Goal: Task Accomplishment & Management: Use online tool/utility

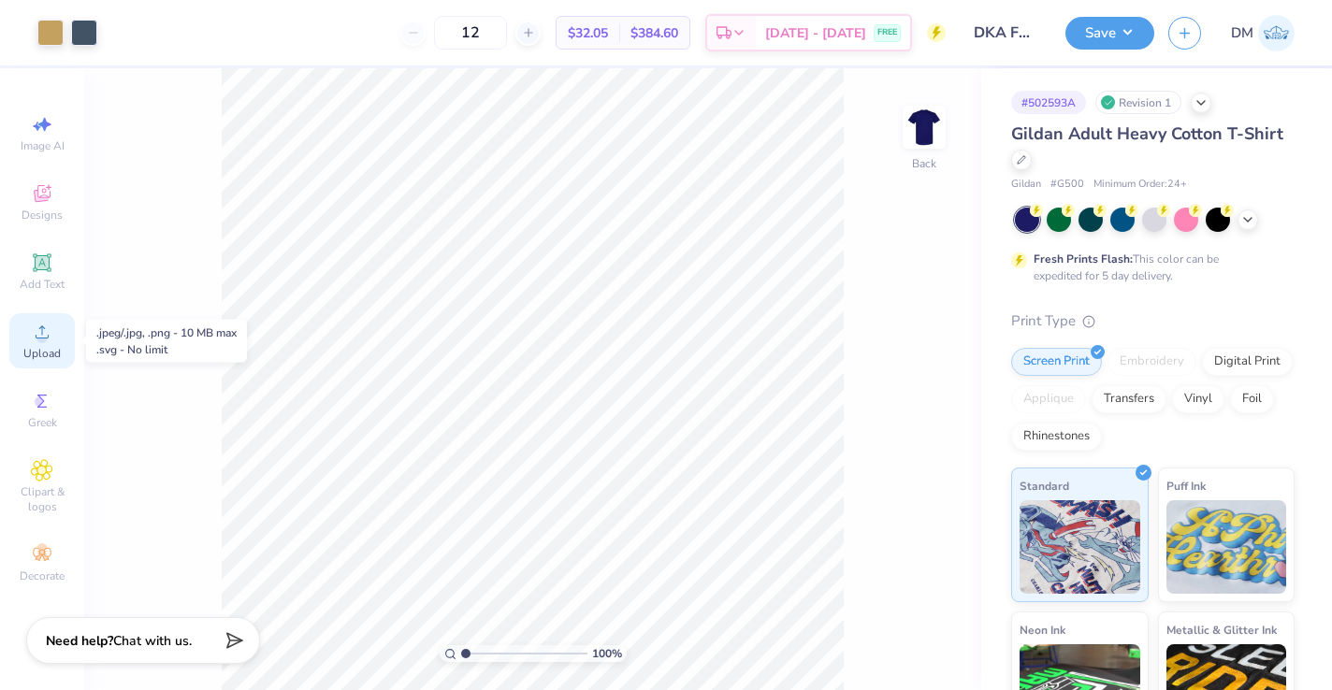
click at [47, 346] on span "Upload" at bounding box center [41, 353] width 37 height 15
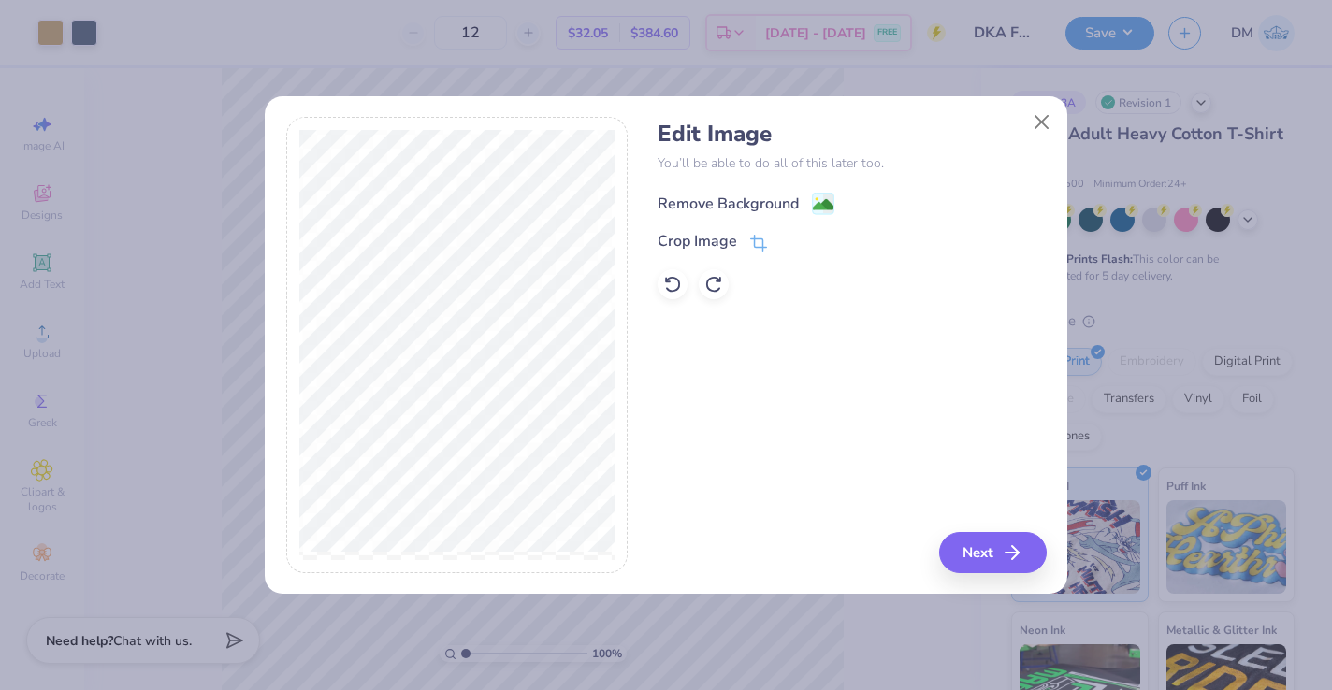
click at [806, 210] on div "Remove Background" at bounding box center [746, 203] width 177 height 23
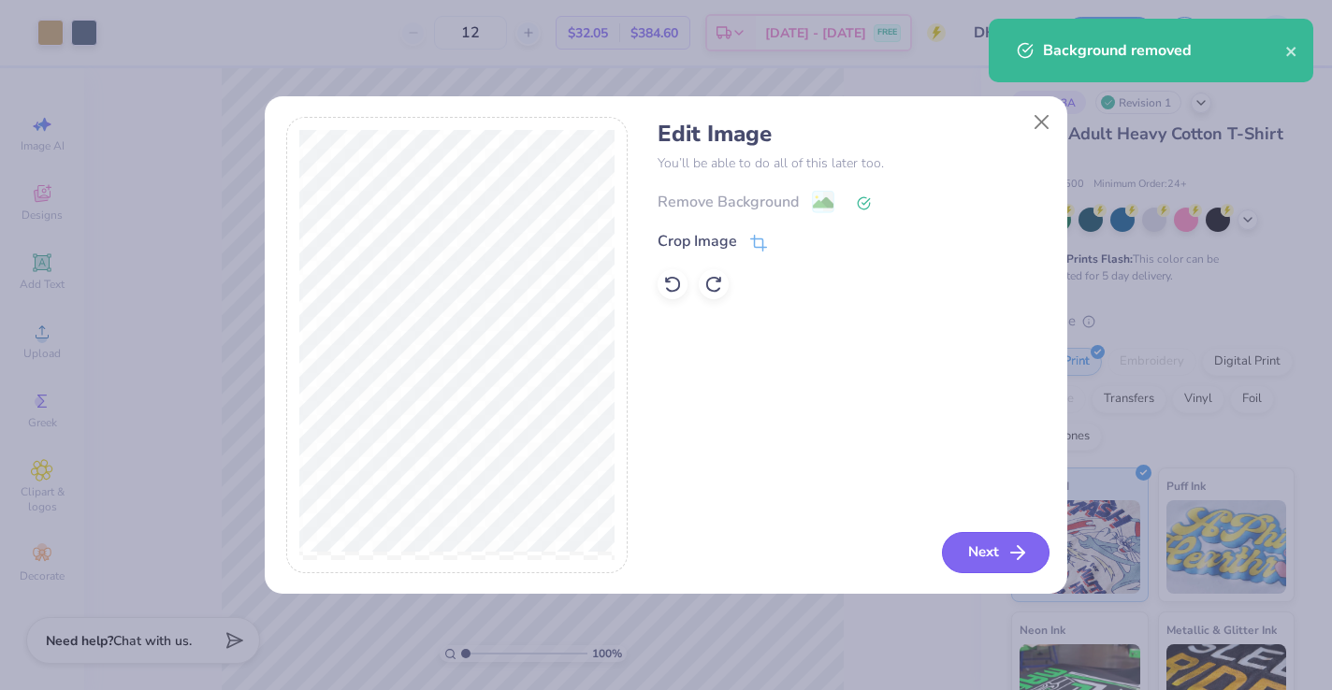
click at [1018, 554] on icon "button" at bounding box center [1017, 553] width 22 height 22
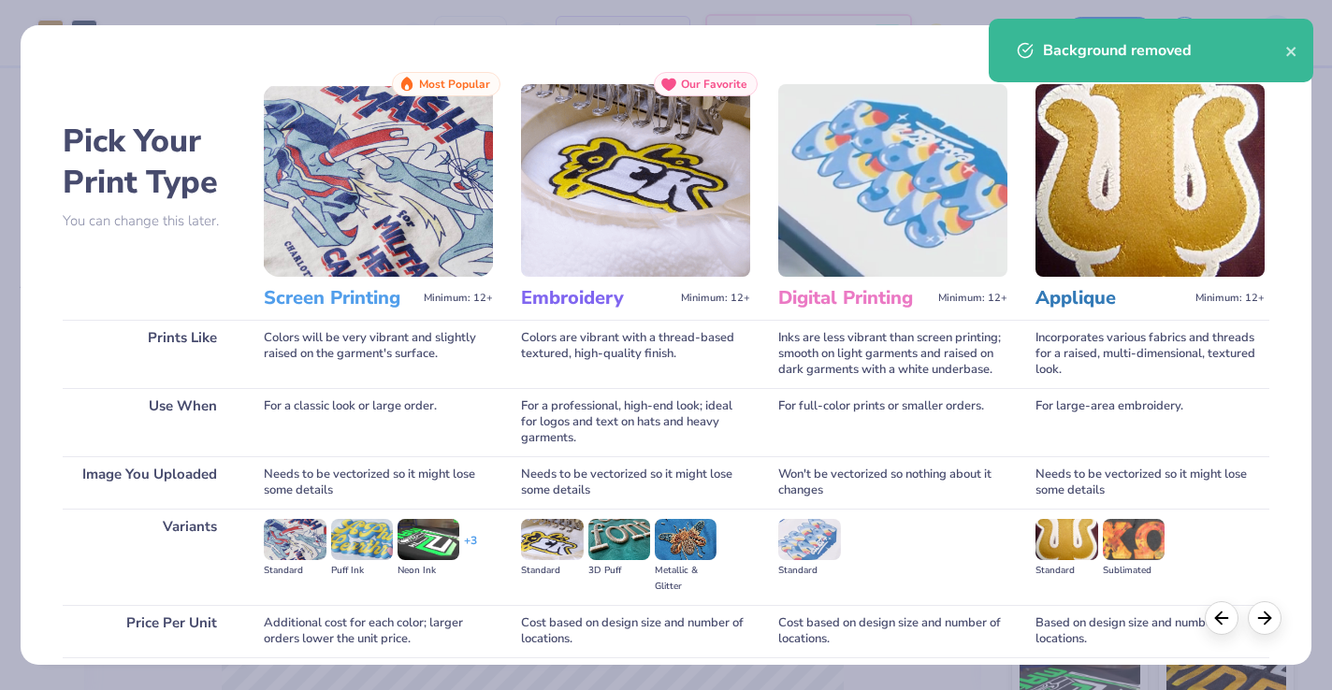
scroll to position [149, 0]
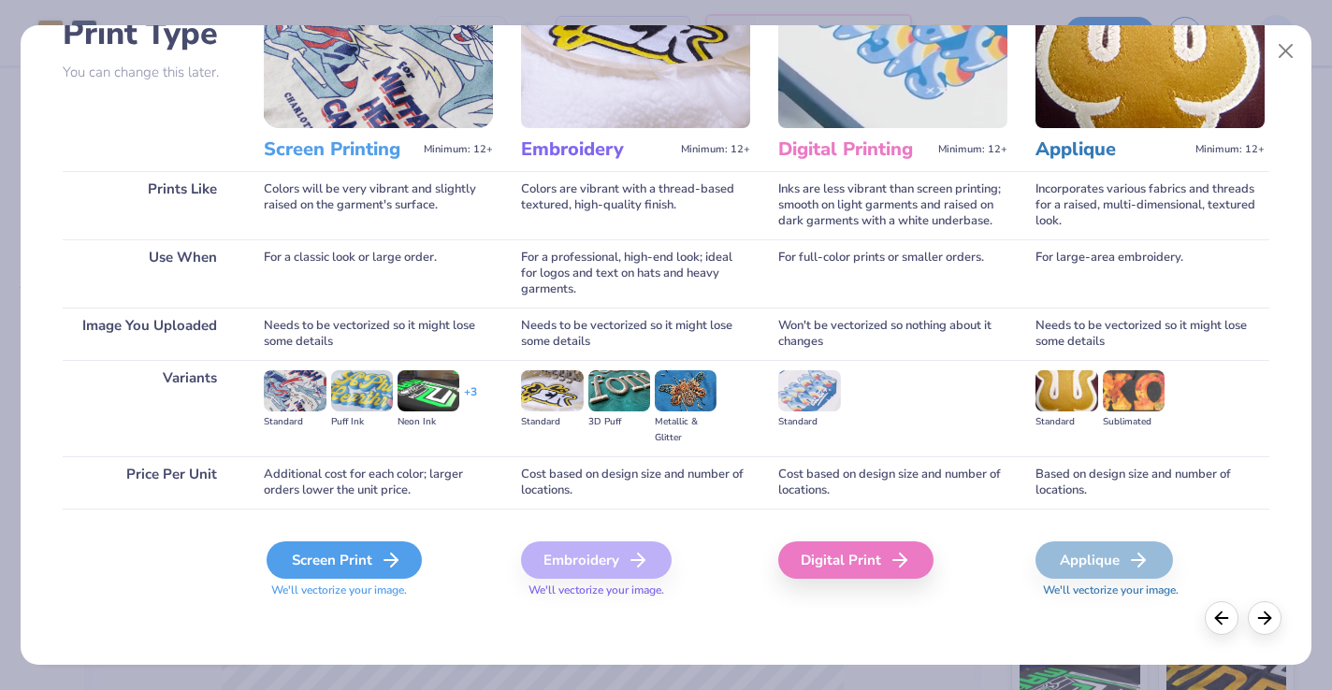
click at [334, 553] on div "Screen Print" at bounding box center [344, 560] width 155 height 37
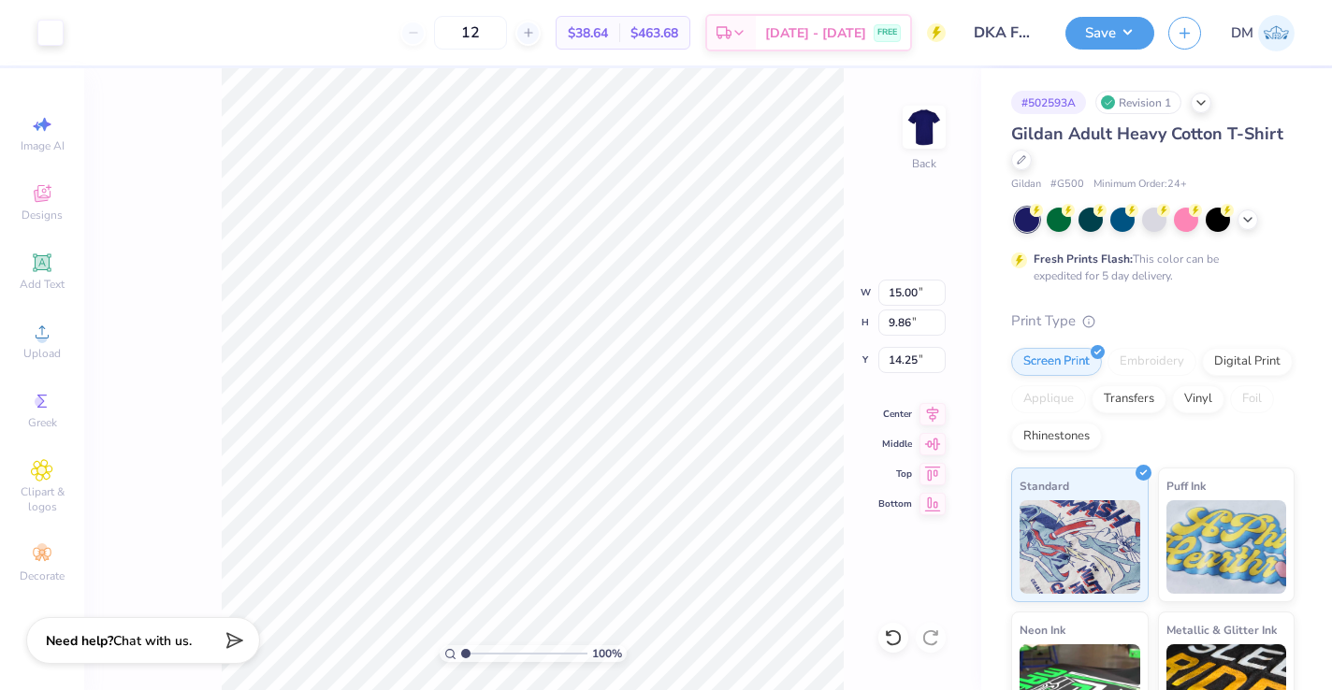
type input "14.25"
type input "4.24"
type input "2.78"
type input "21.32"
type input "20.82"
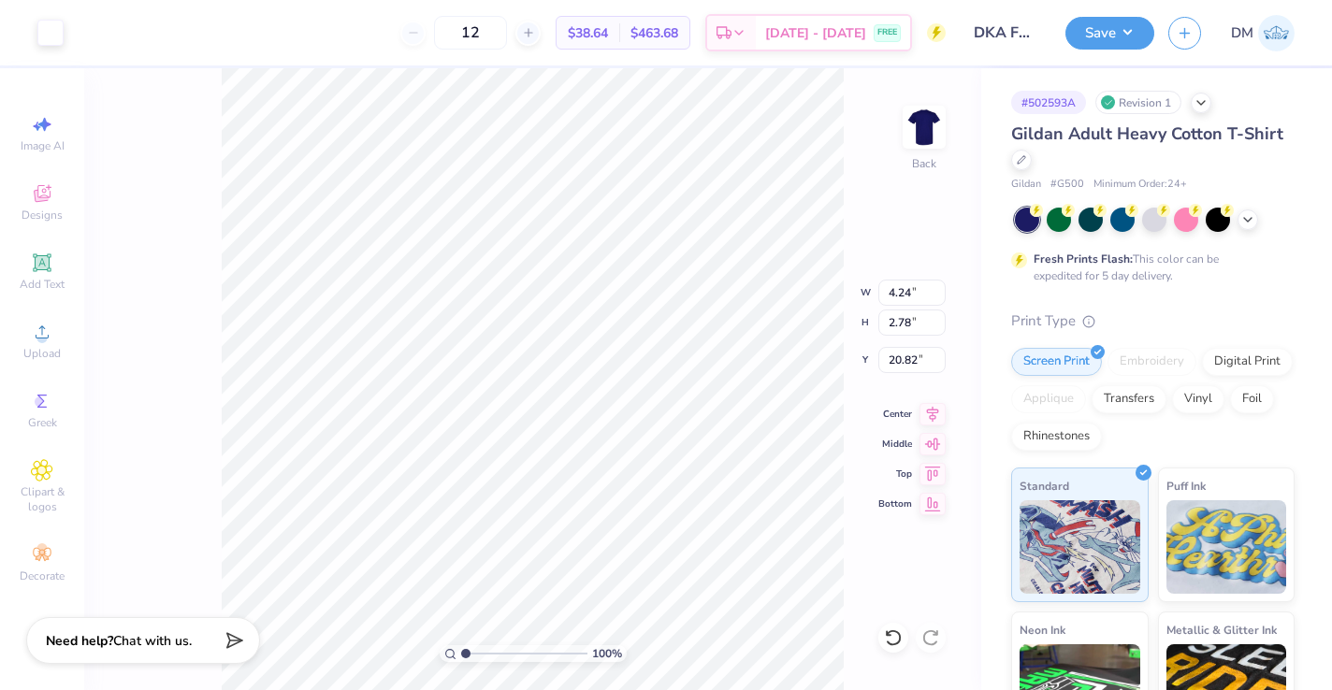
type input "10.59"
type input "14.88"
type input "3.71"
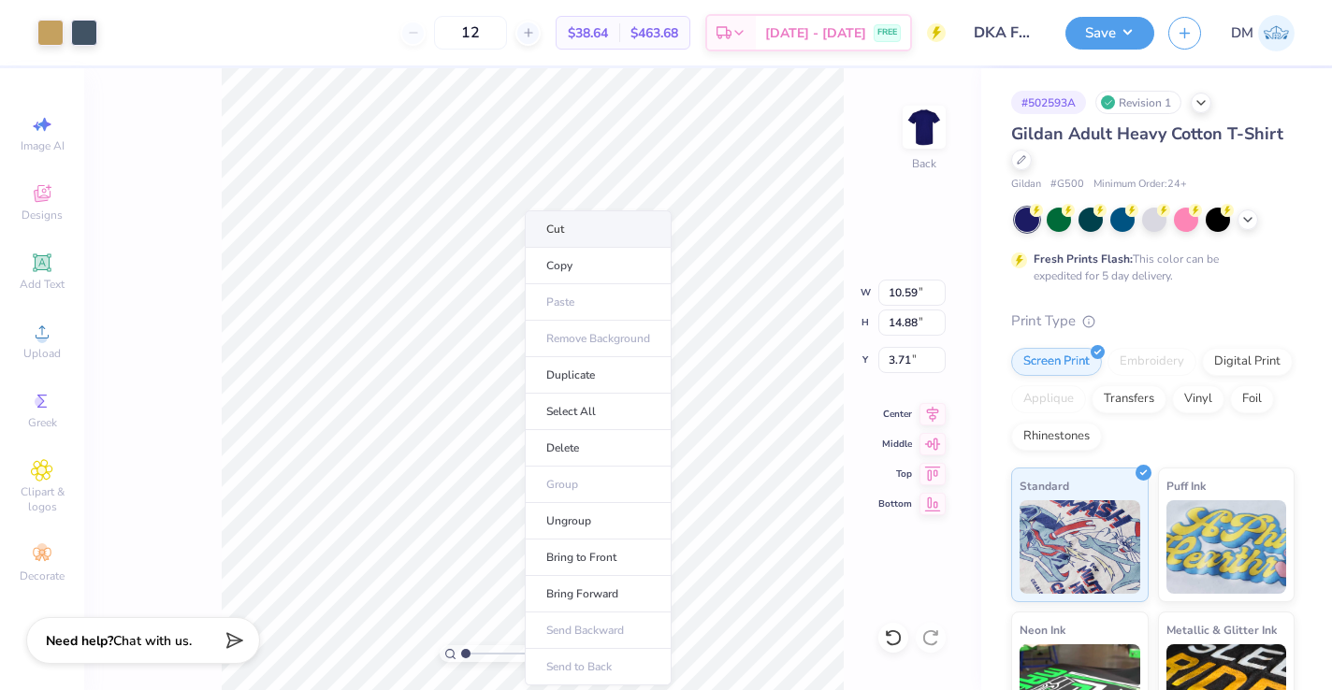
click at [564, 235] on li "Cut" at bounding box center [598, 228] width 147 height 37
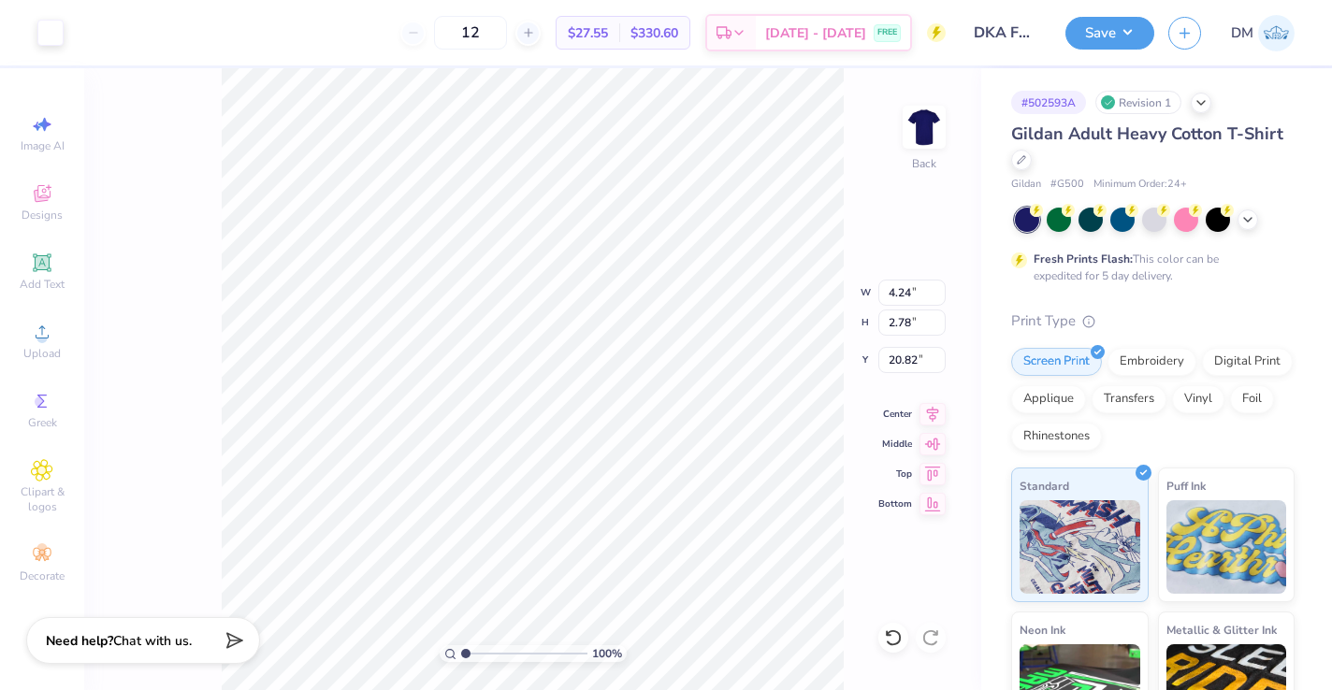
type input "3.44"
type input "6.05"
type input "3.97"
type input "3.72"
type input "4.23"
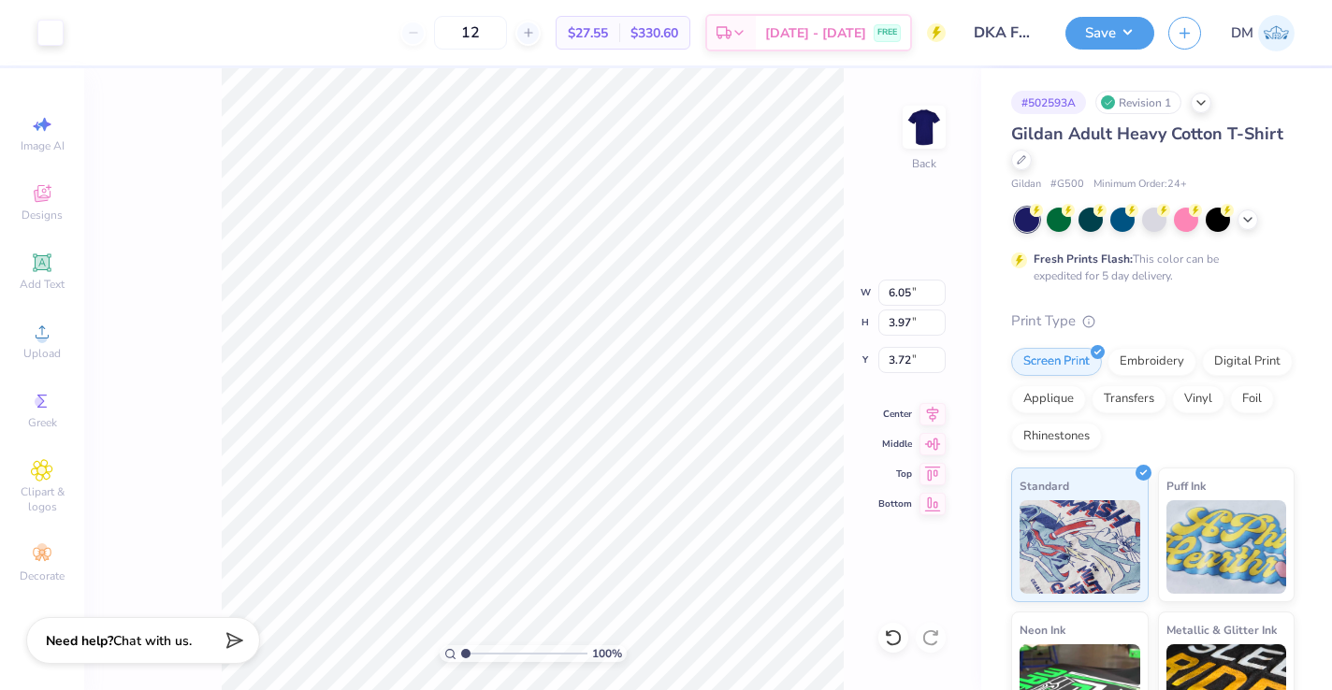
type input "2.78"
type input "3.00"
click at [44, 36] on div at bounding box center [50, 31] width 26 height 26
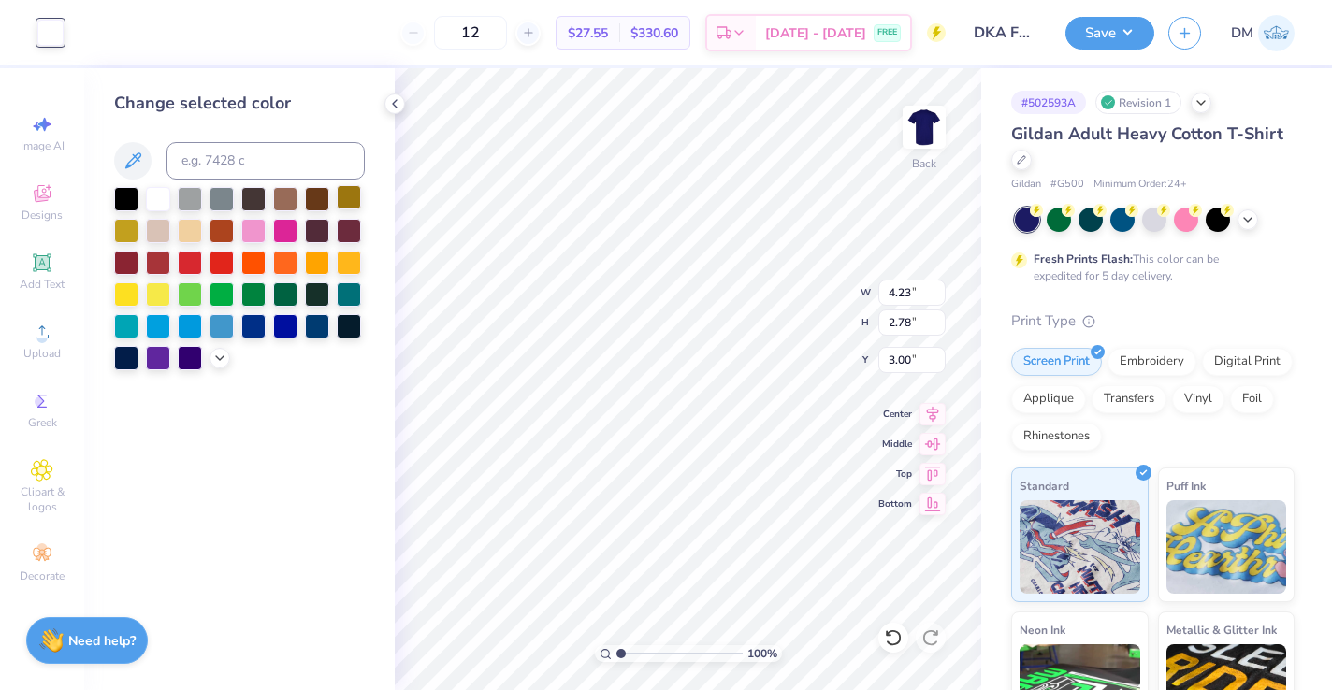
click at [347, 201] on div at bounding box center [349, 197] width 24 height 24
click at [125, 230] on div at bounding box center [126, 229] width 24 height 24
click at [399, 106] on icon at bounding box center [394, 103] width 15 height 15
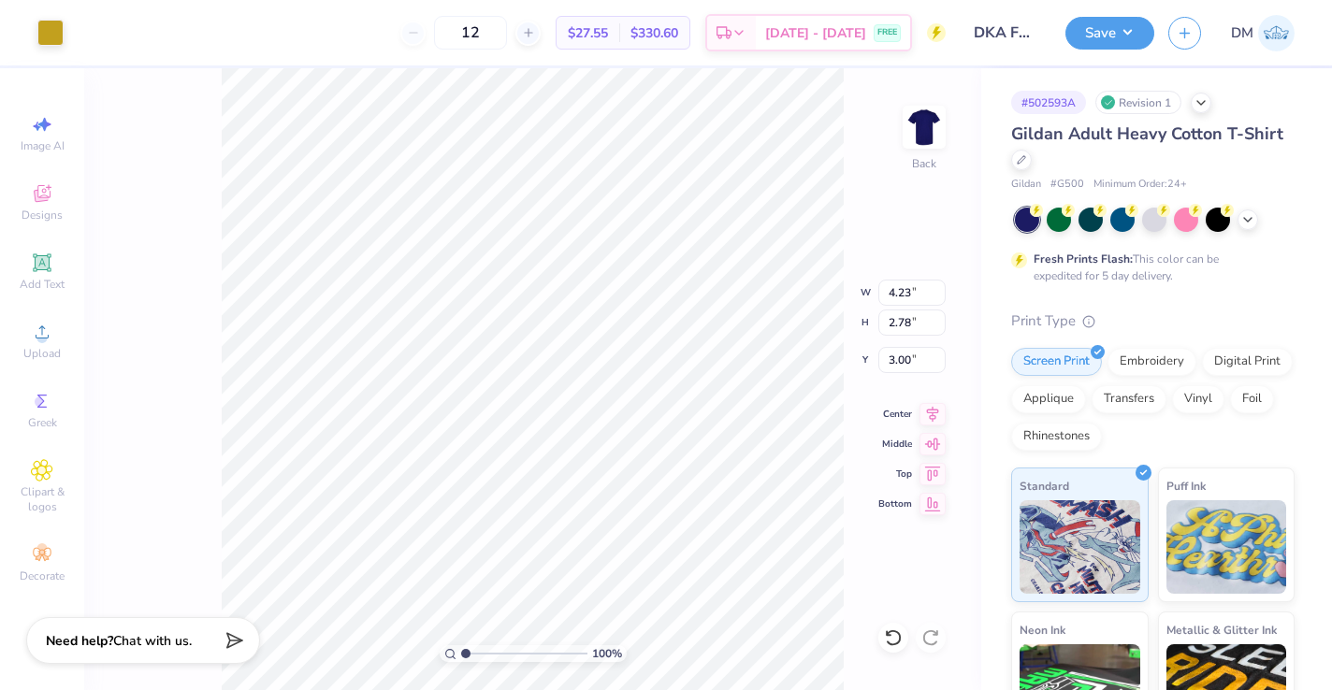
type input "5.19"
type input "3.41"
click at [915, 123] on img at bounding box center [924, 127] width 75 height 75
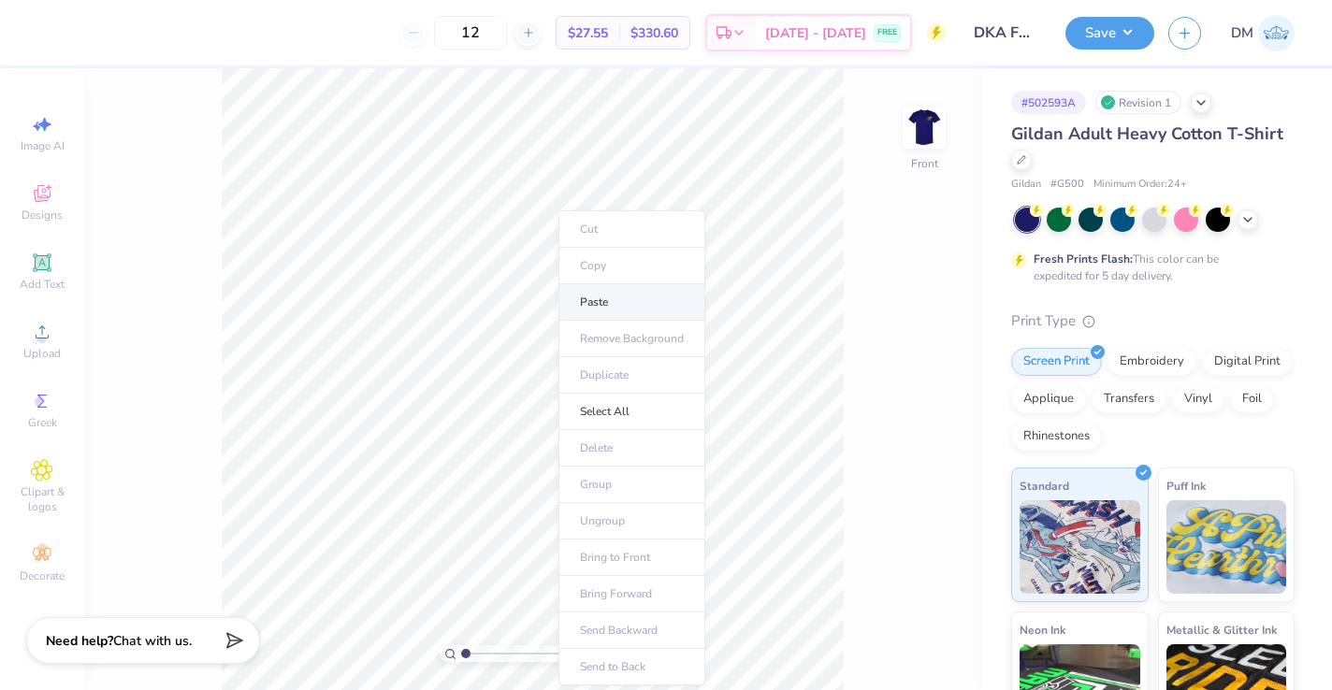
click at [592, 297] on li "Paste" at bounding box center [631, 302] width 147 height 36
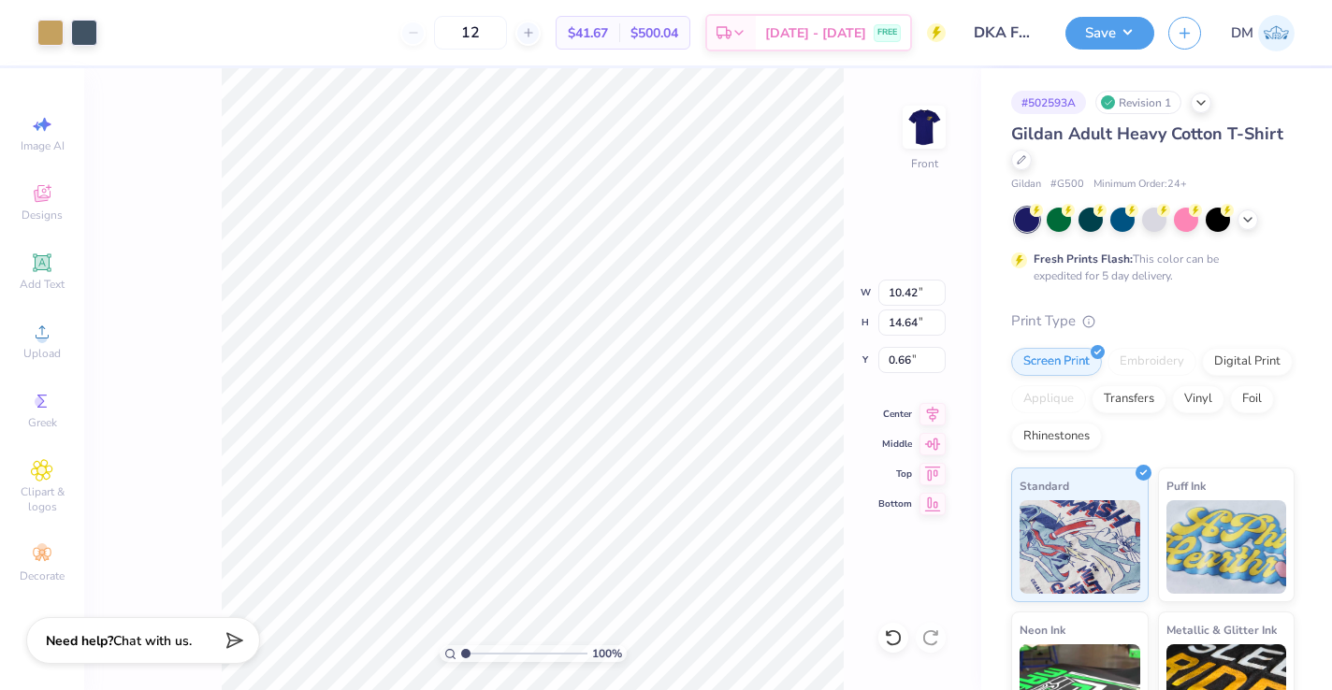
type input "3.00"
type input "4.20"
click at [915, 144] on img at bounding box center [924, 127] width 75 height 75
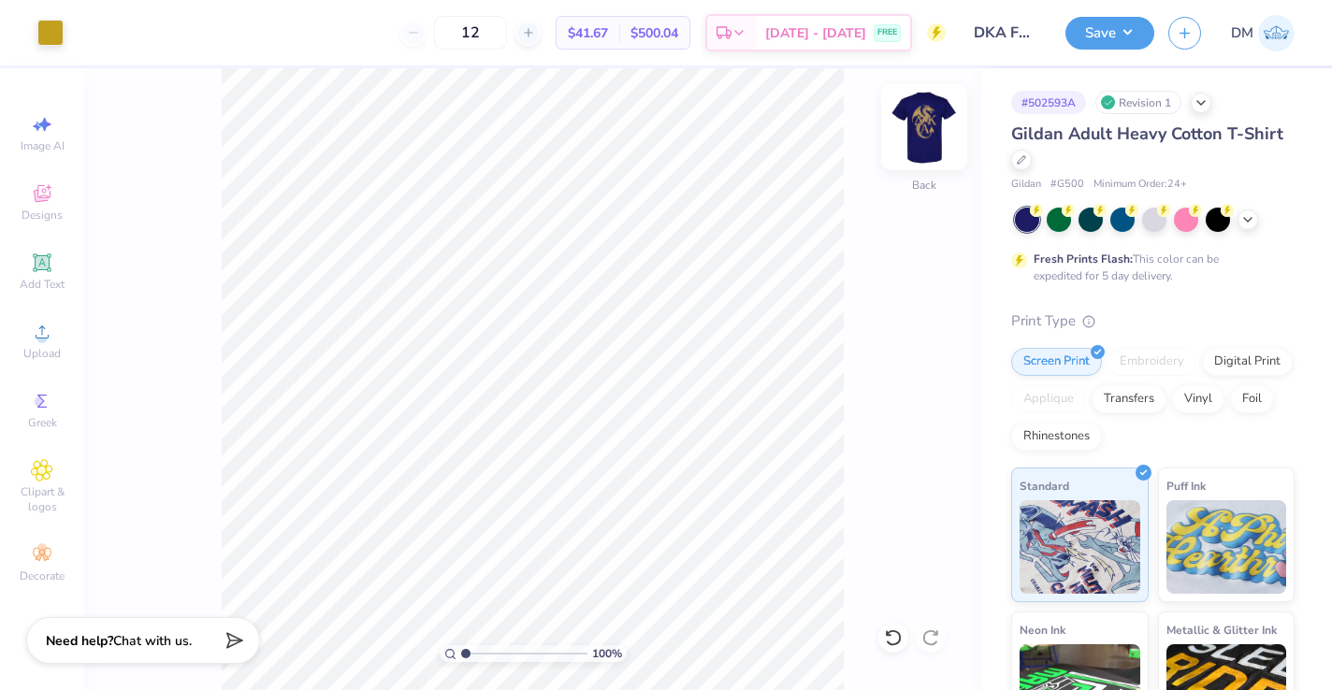
click at [918, 142] on img at bounding box center [924, 127] width 75 height 75
click at [916, 130] on img at bounding box center [924, 127] width 75 height 75
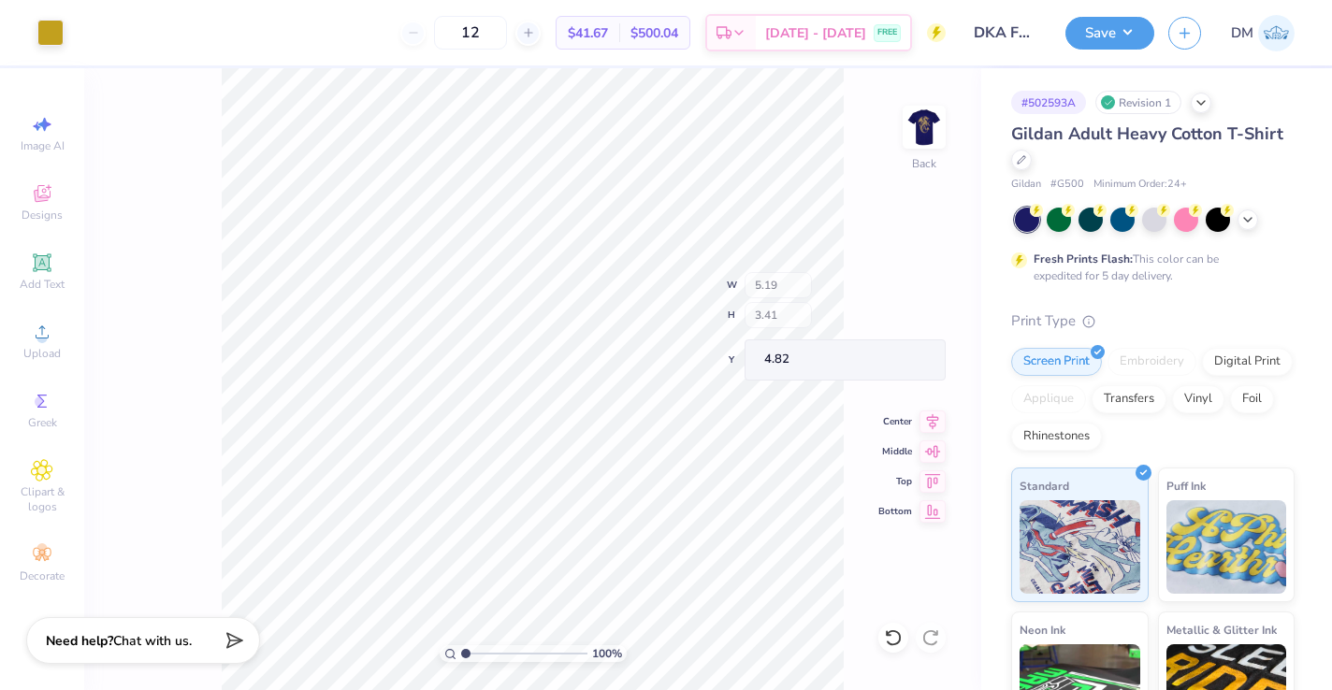
type input "4.82"
type input "7.82"
type input "5.14"
type input "5.40"
click at [43, 409] on icon at bounding box center [42, 401] width 22 height 22
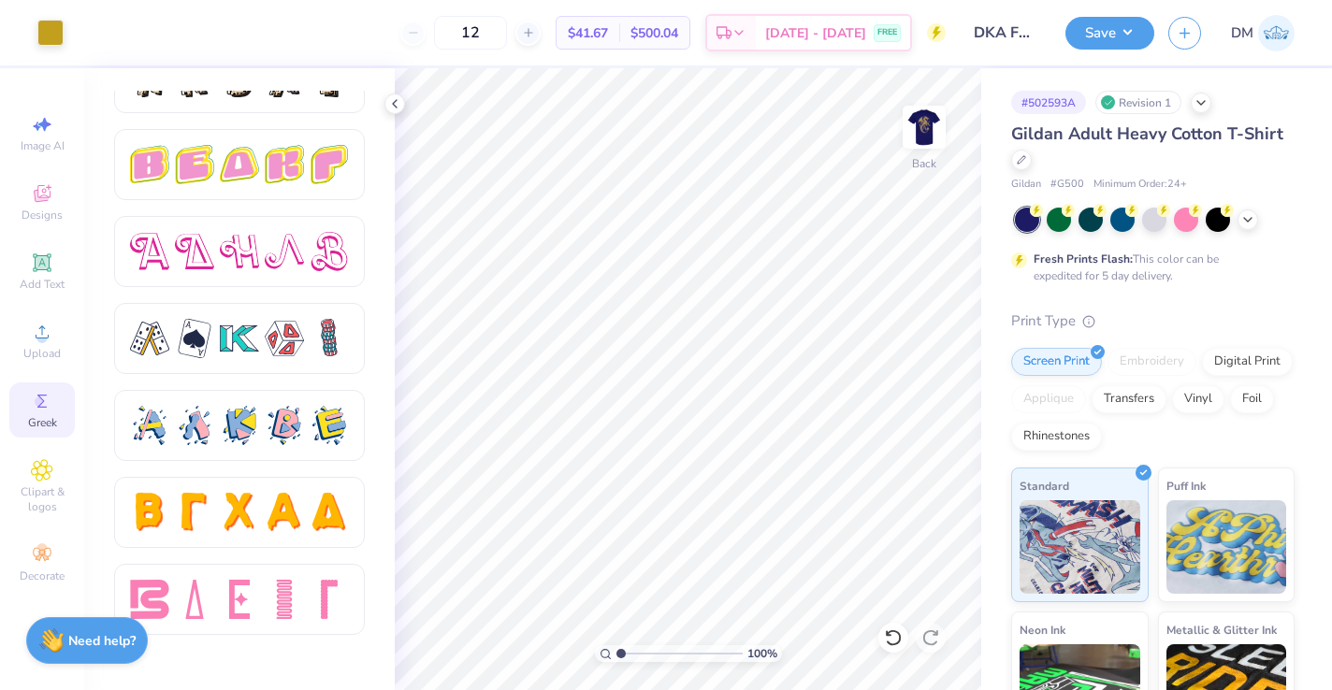
scroll to position [3184, 0]
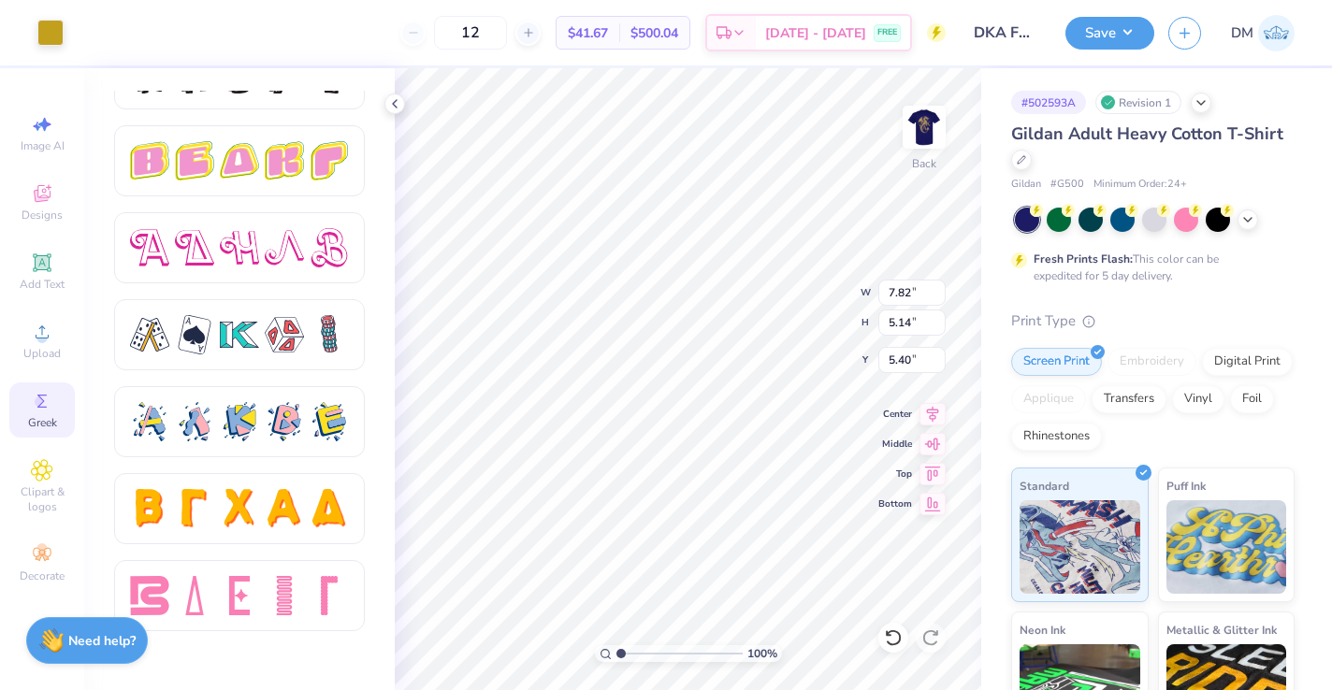
type input "3.00"
type input "5.47"
type input "3.59"
type input "4.55"
type input "11.76"
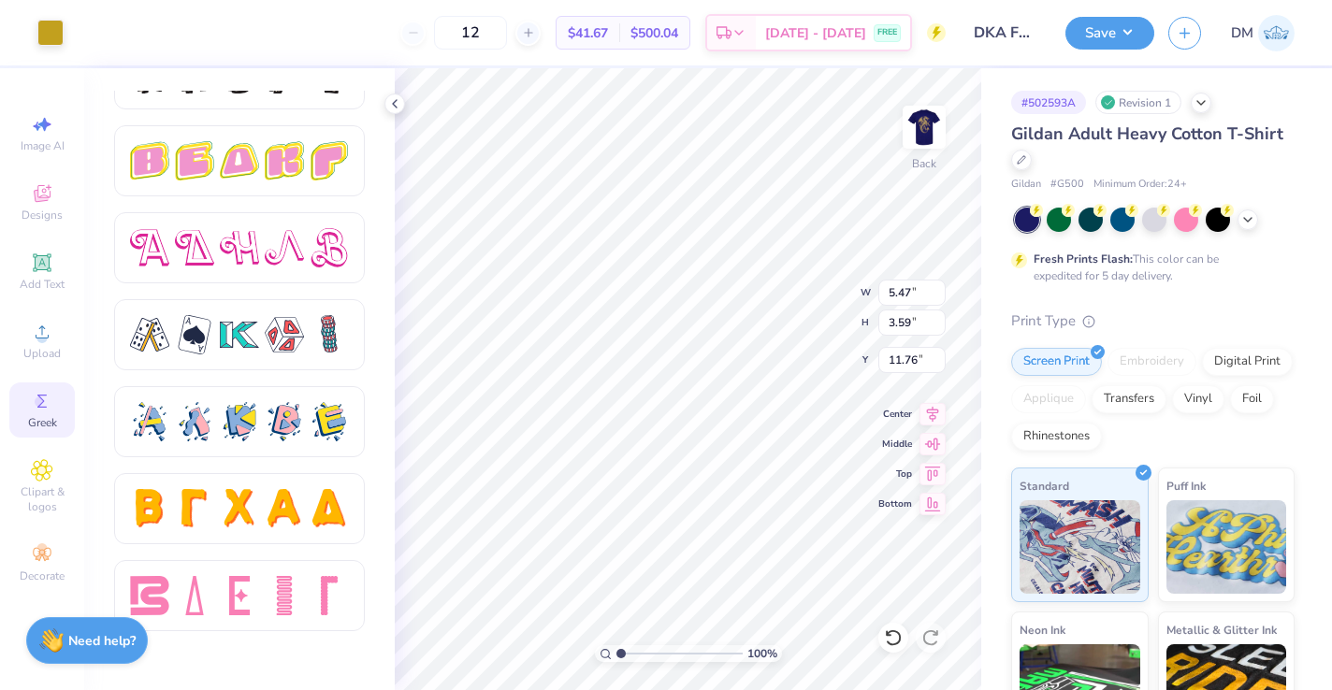
type input "0.63"
type input "0.22"
type input "5.72"
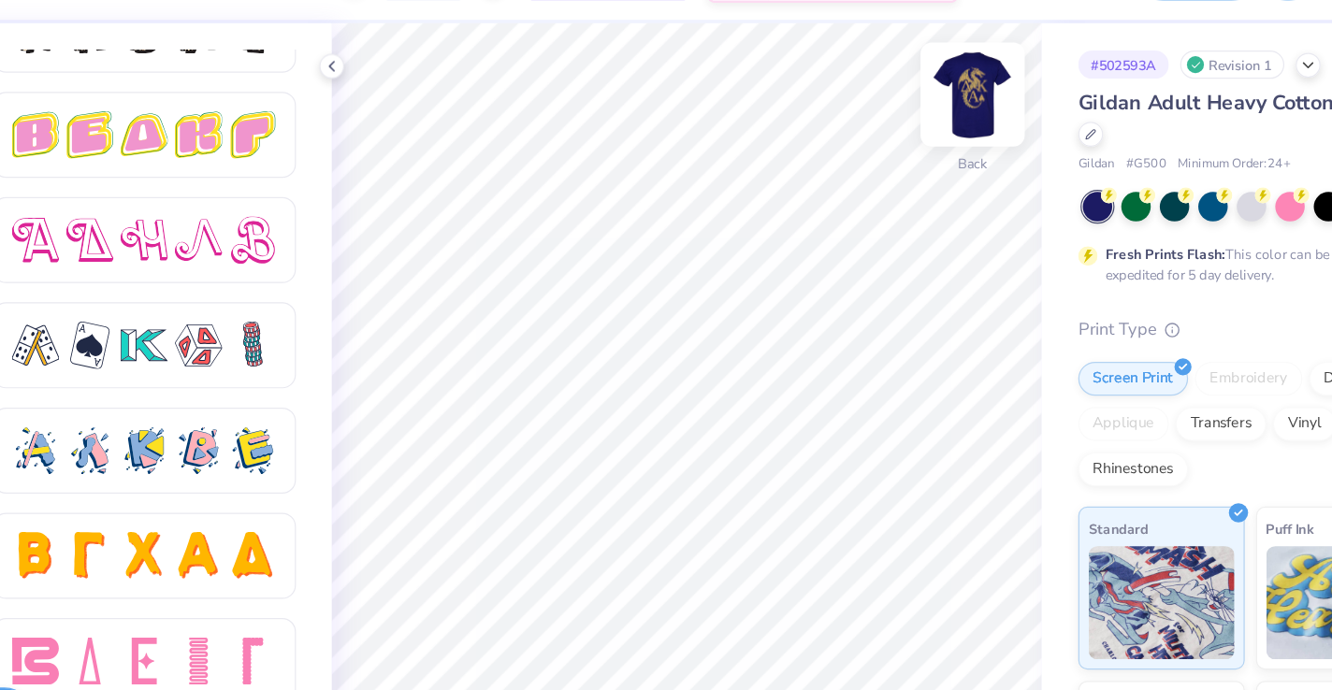
click at [933, 126] on img at bounding box center [924, 127] width 75 height 75
type input "4.45"
click at [906, 151] on img at bounding box center [924, 127] width 75 height 75
type input "3.00"
type input "4.57"
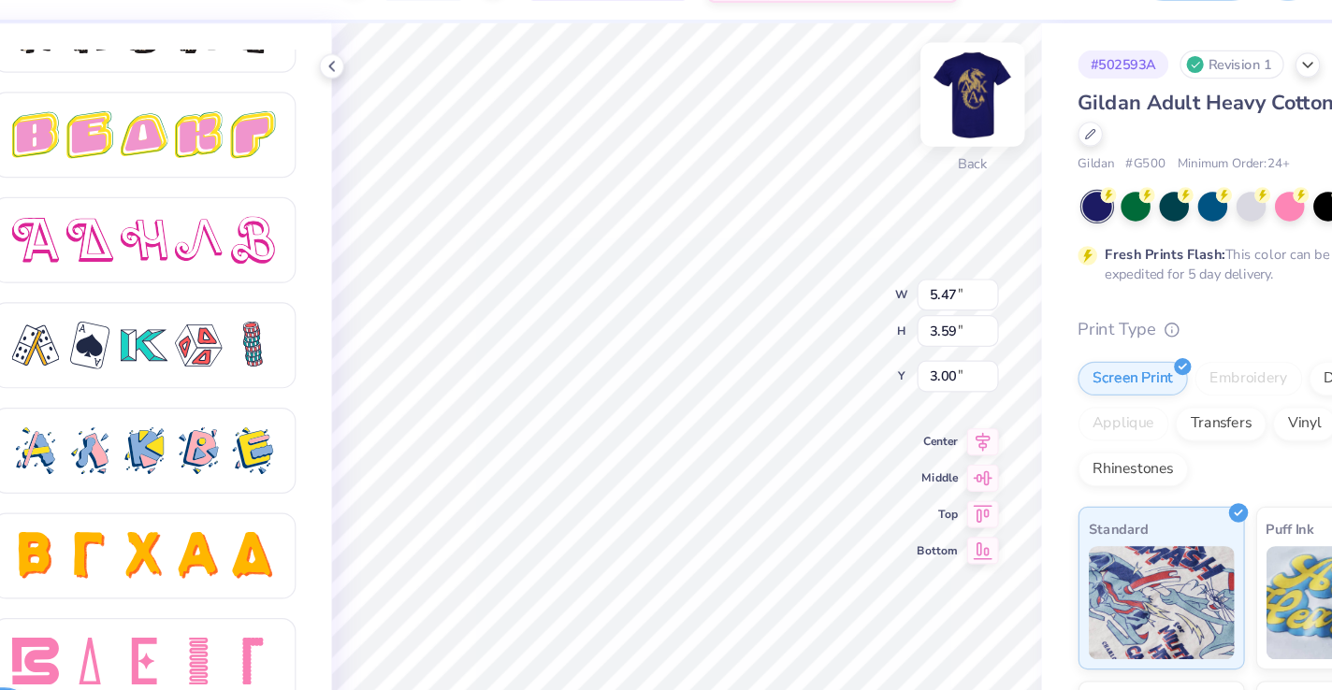
type input "3.00"
type input "3.63"
type input "2.39"
type input "8.36"
type input "5.50"
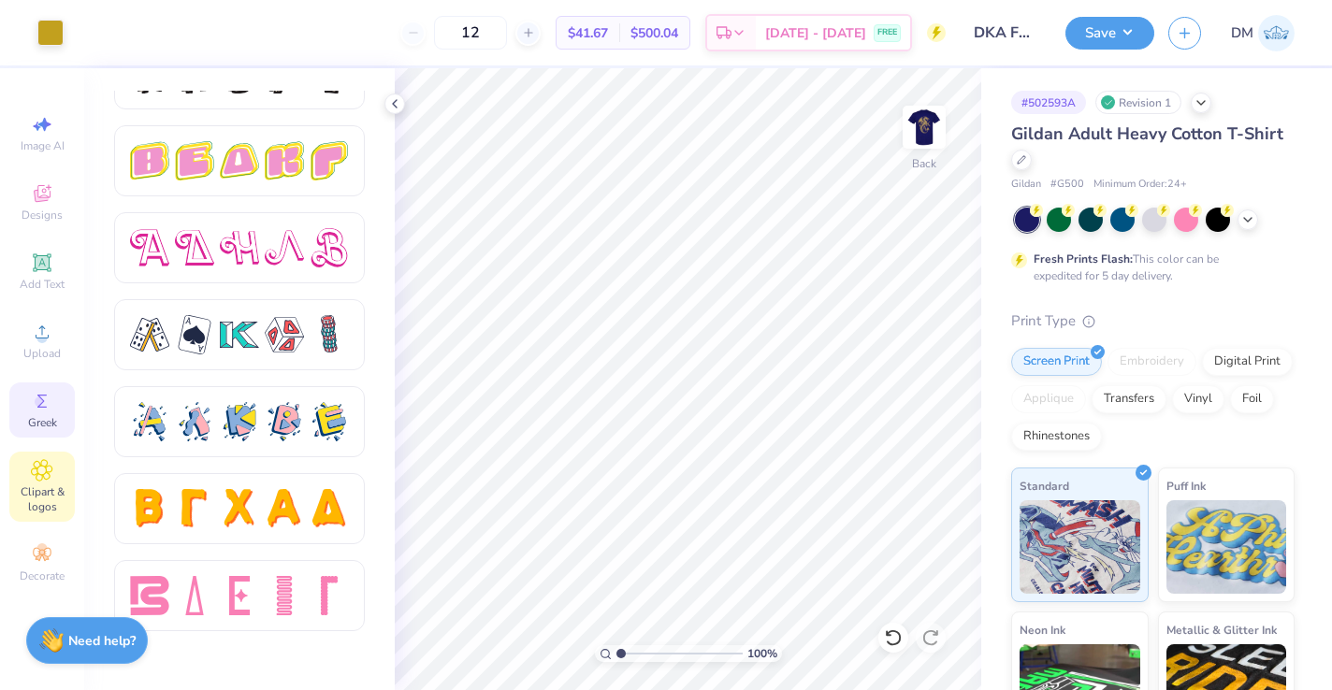
click at [37, 476] on icon at bounding box center [42, 470] width 22 height 22
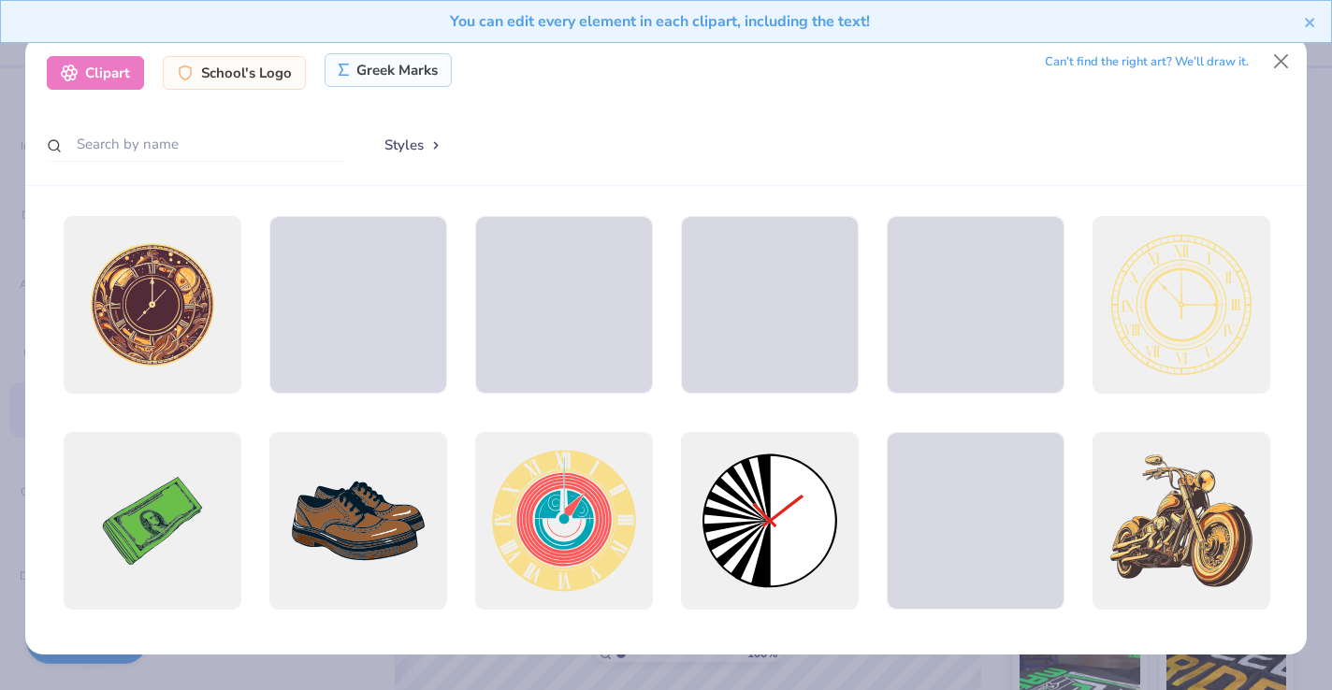
click at [422, 74] on div "Greek Marks" at bounding box center [389, 70] width 128 height 34
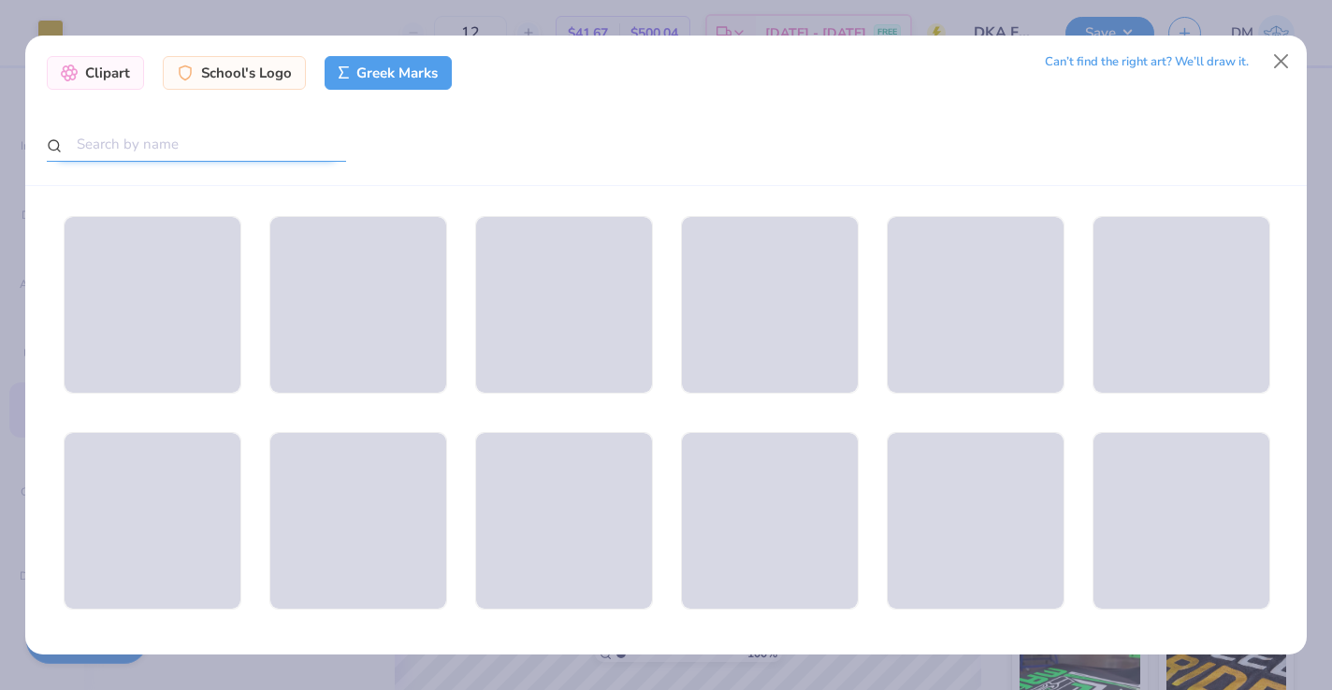
click at [178, 152] on input "text" at bounding box center [196, 144] width 299 height 35
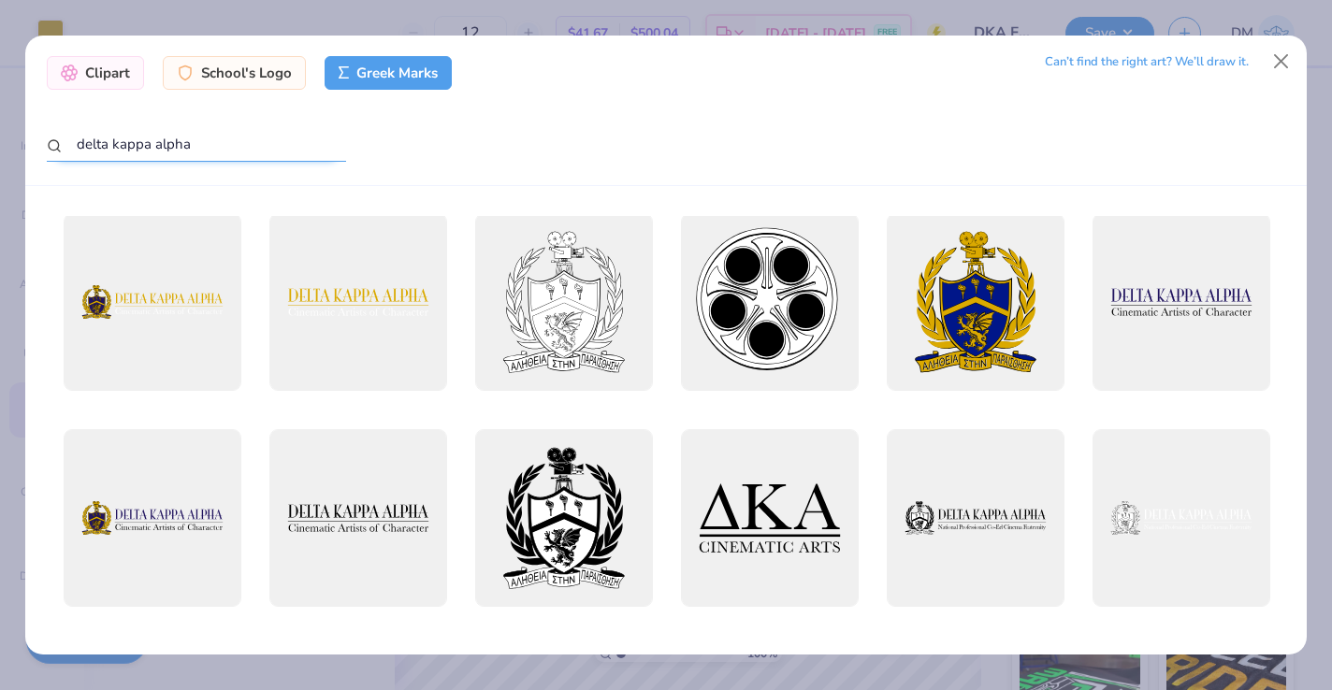
scroll to position [0, 0]
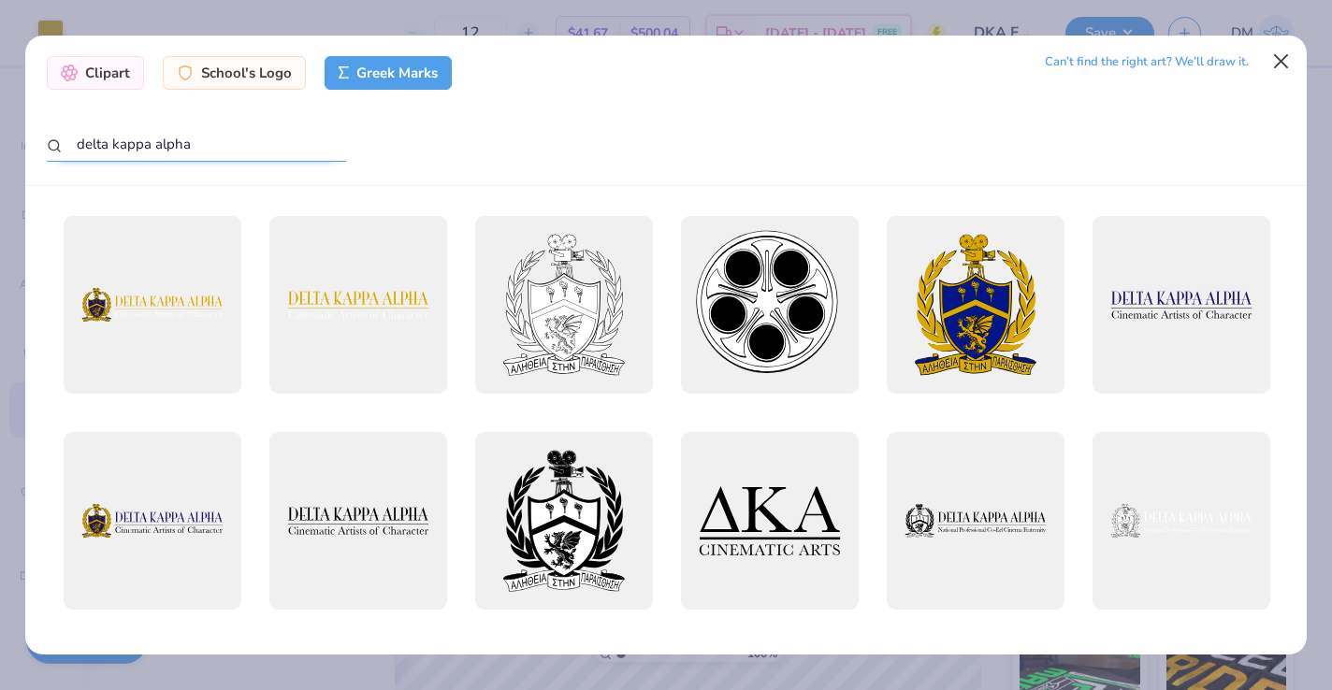
type input "delta kappa alpha"
click at [1279, 61] on button "Close" at bounding box center [1282, 62] width 36 height 36
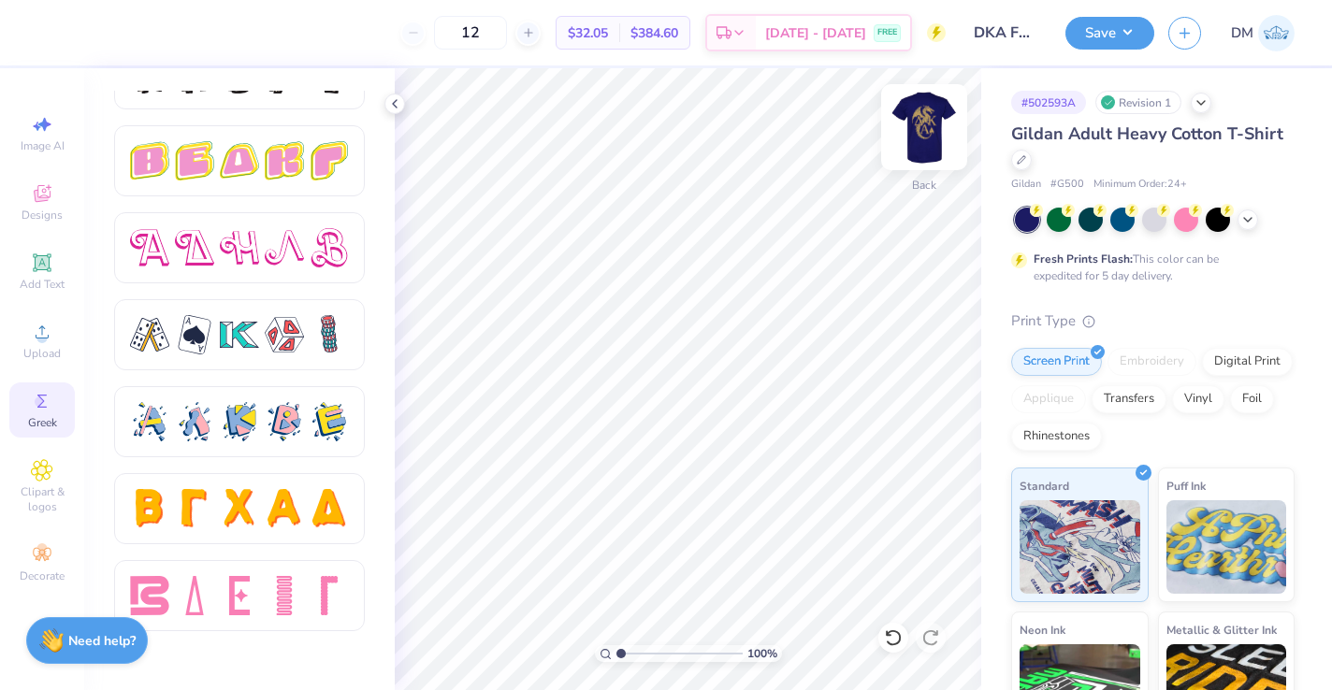
click at [924, 130] on img at bounding box center [924, 127] width 75 height 75
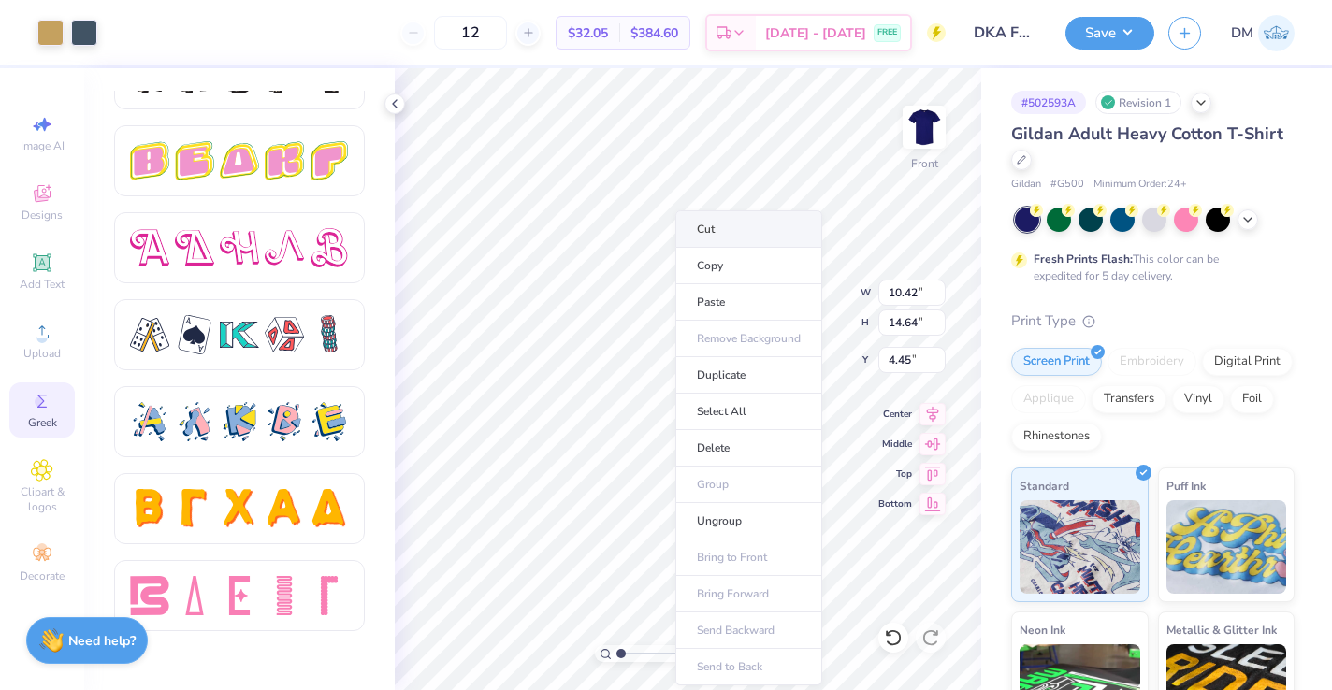
click at [708, 236] on li "Cut" at bounding box center [748, 228] width 147 height 37
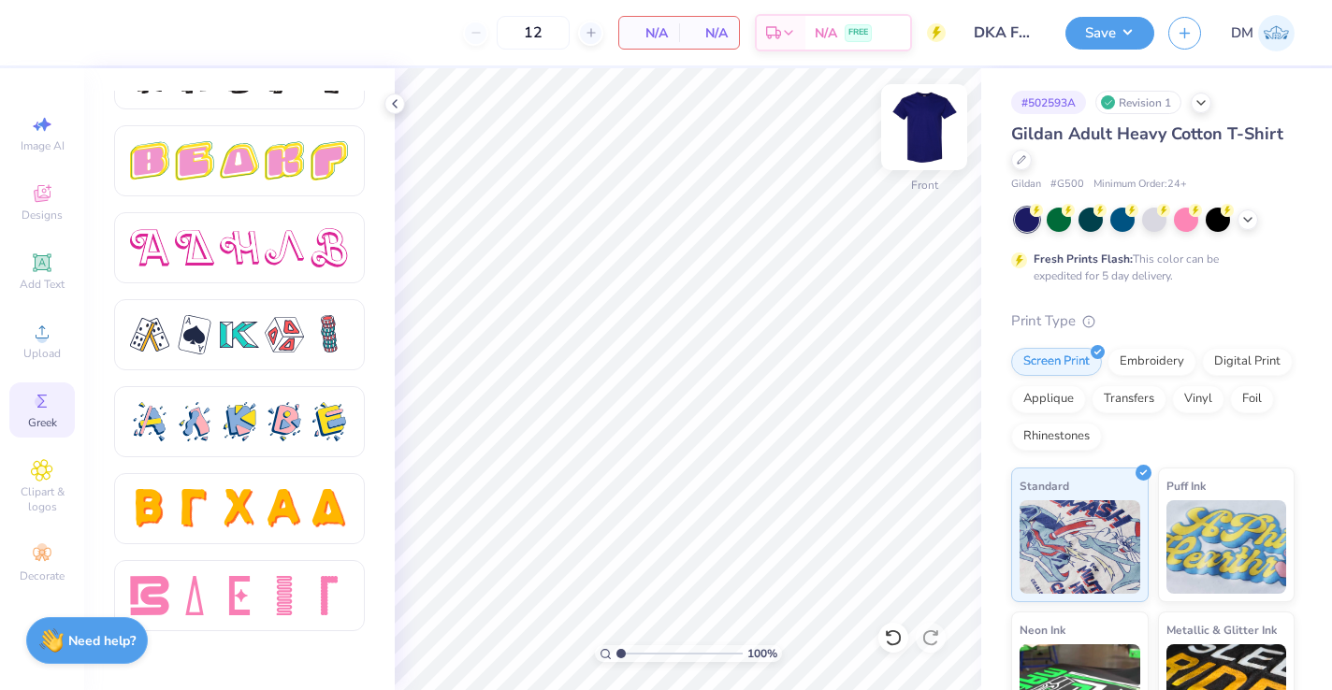
click at [924, 126] on img at bounding box center [924, 127] width 75 height 75
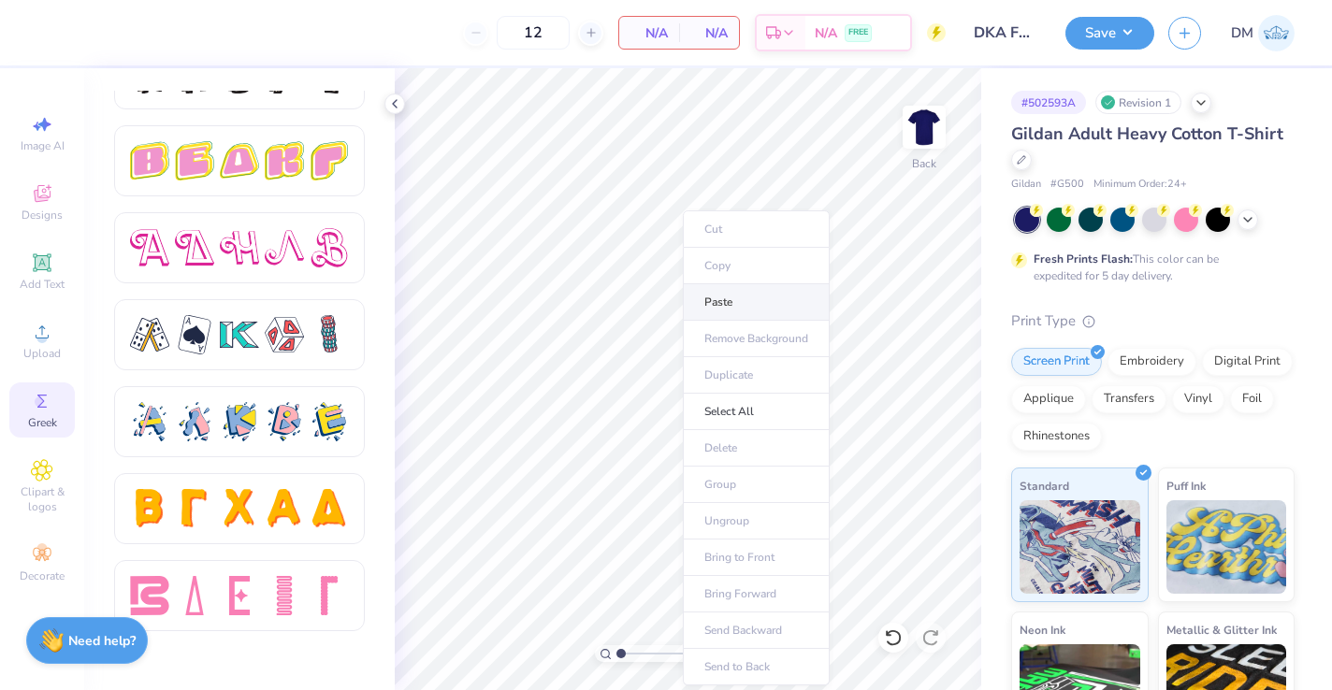
click at [720, 297] on li "Paste" at bounding box center [756, 302] width 147 height 36
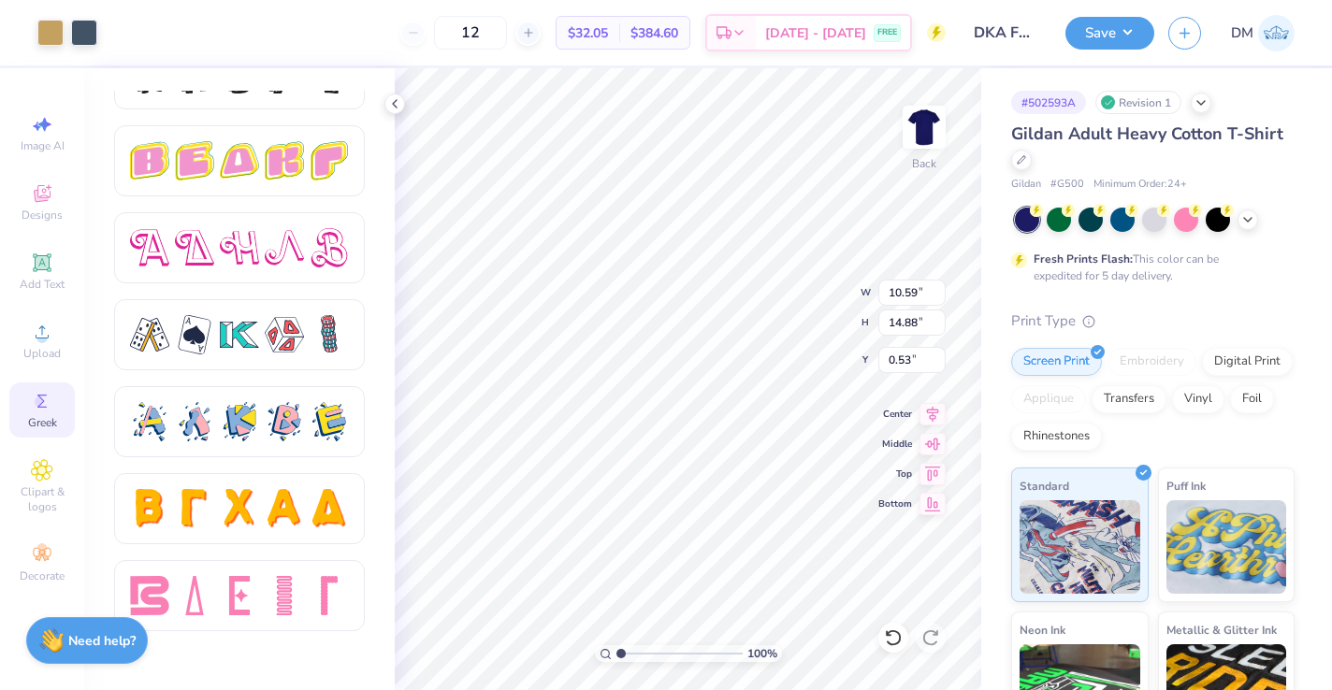
type input "3.00"
type input "5.28"
type input "7.42"
type input "6.58"
type input "9.24"
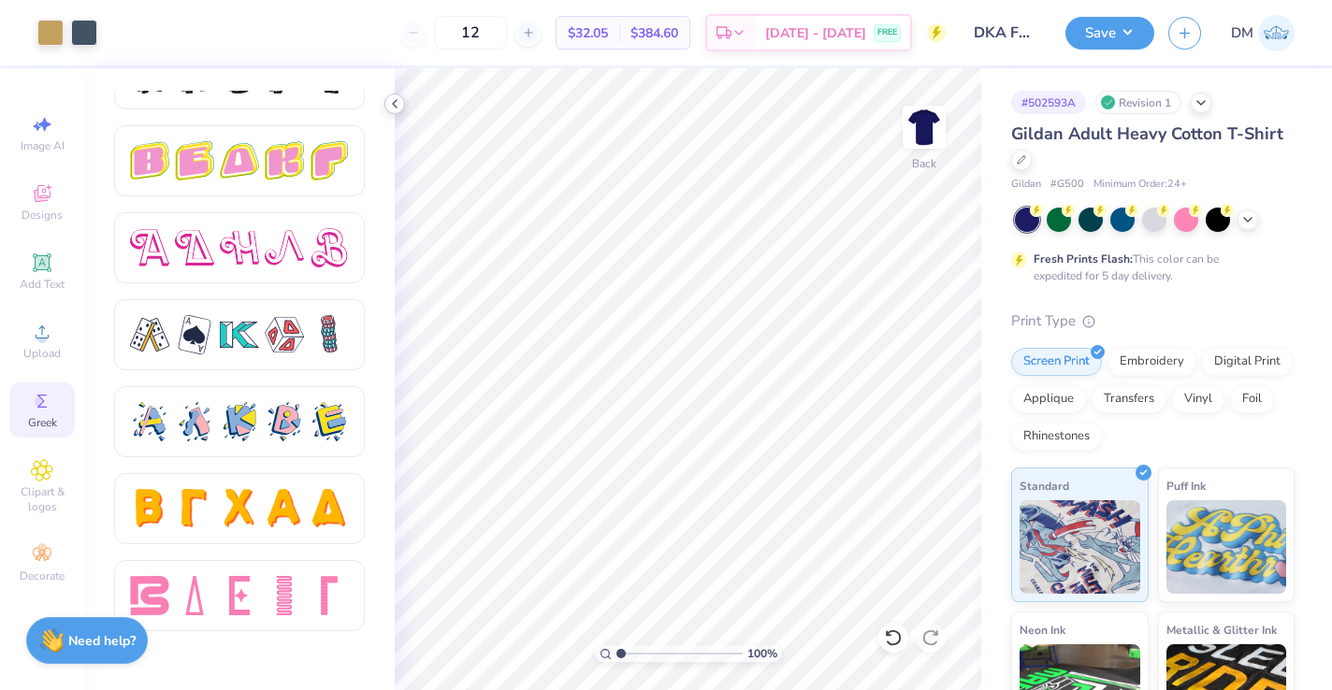
click at [392, 109] on icon at bounding box center [394, 103] width 15 height 15
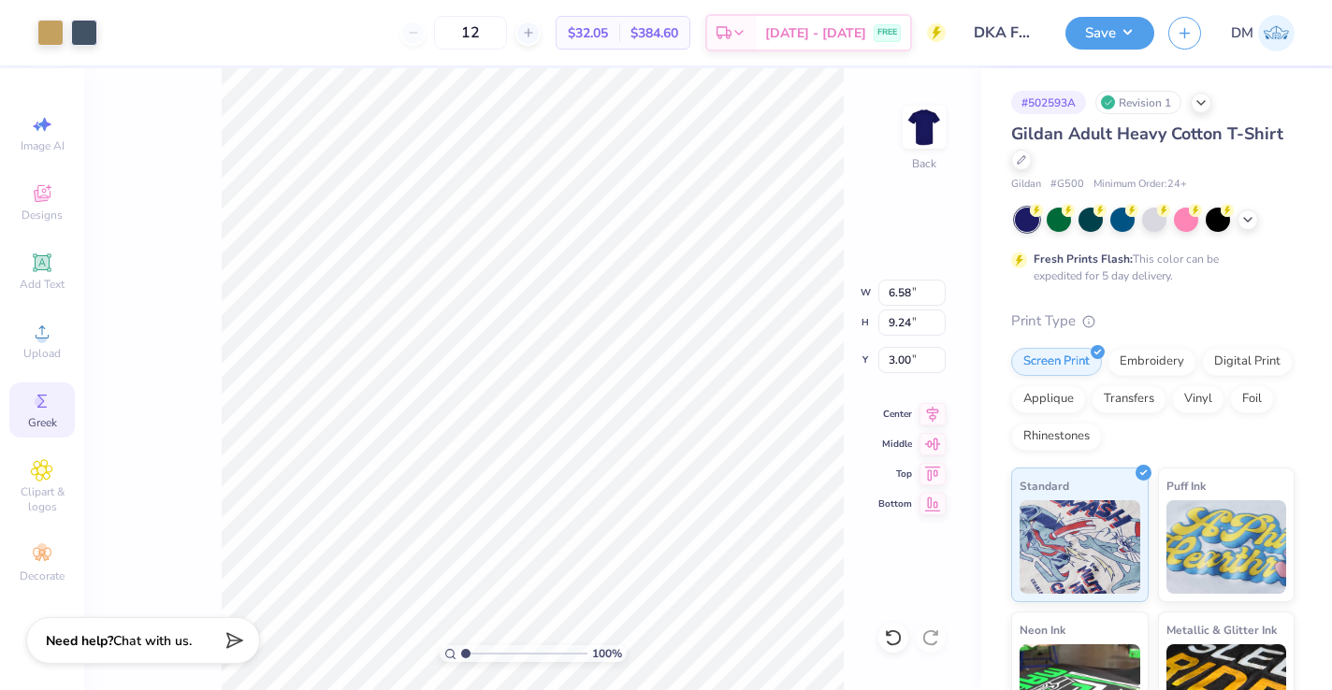
type input "4.01"
click at [47, 195] on icon at bounding box center [42, 193] width 17 height 17
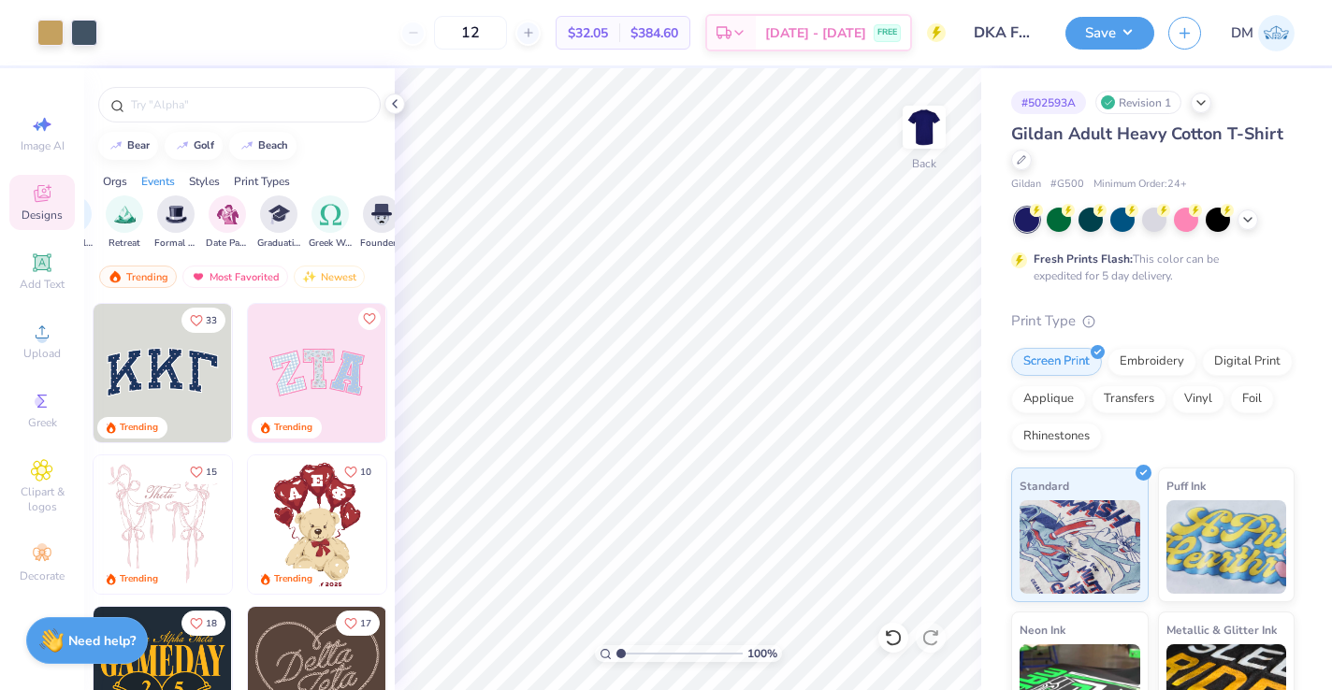
scroll to position [0, 534]
click at [43, 404] on circle at bounding box center [40, 402] width 10 height 10
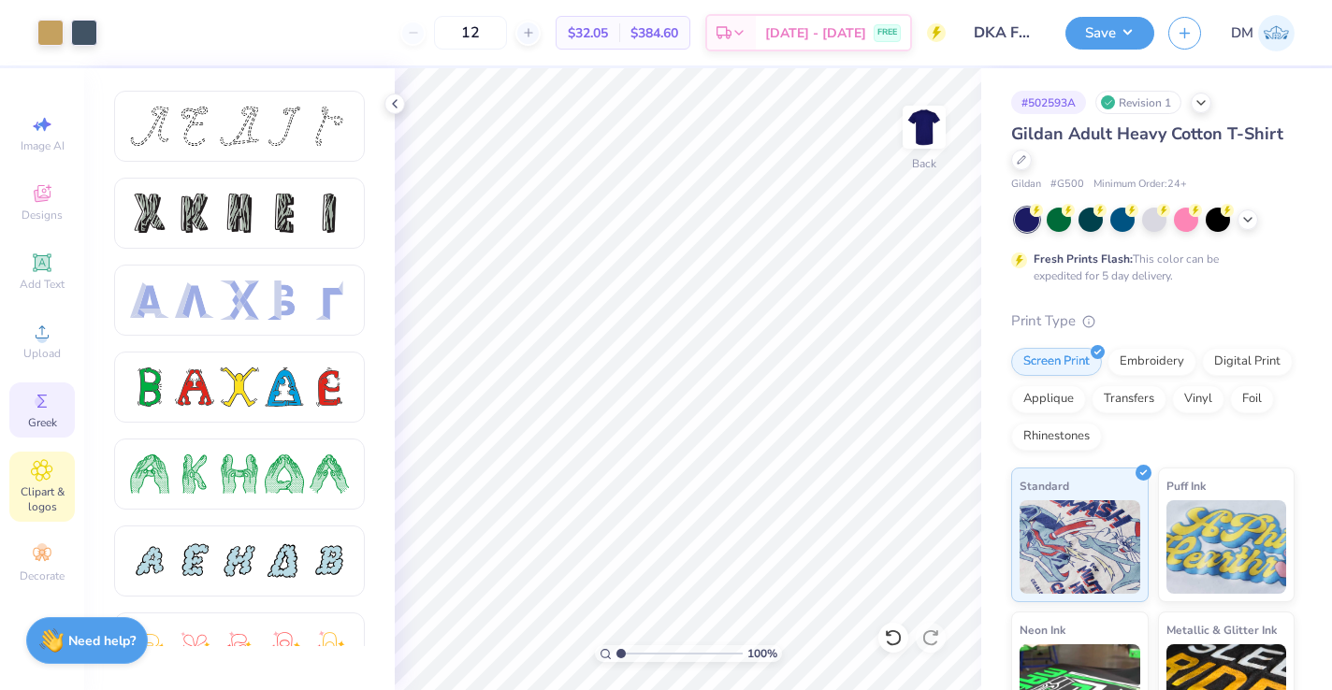
click at [35, 484] on span "Clipart & logos" at bounding box center [41, 499] width 65 height 30
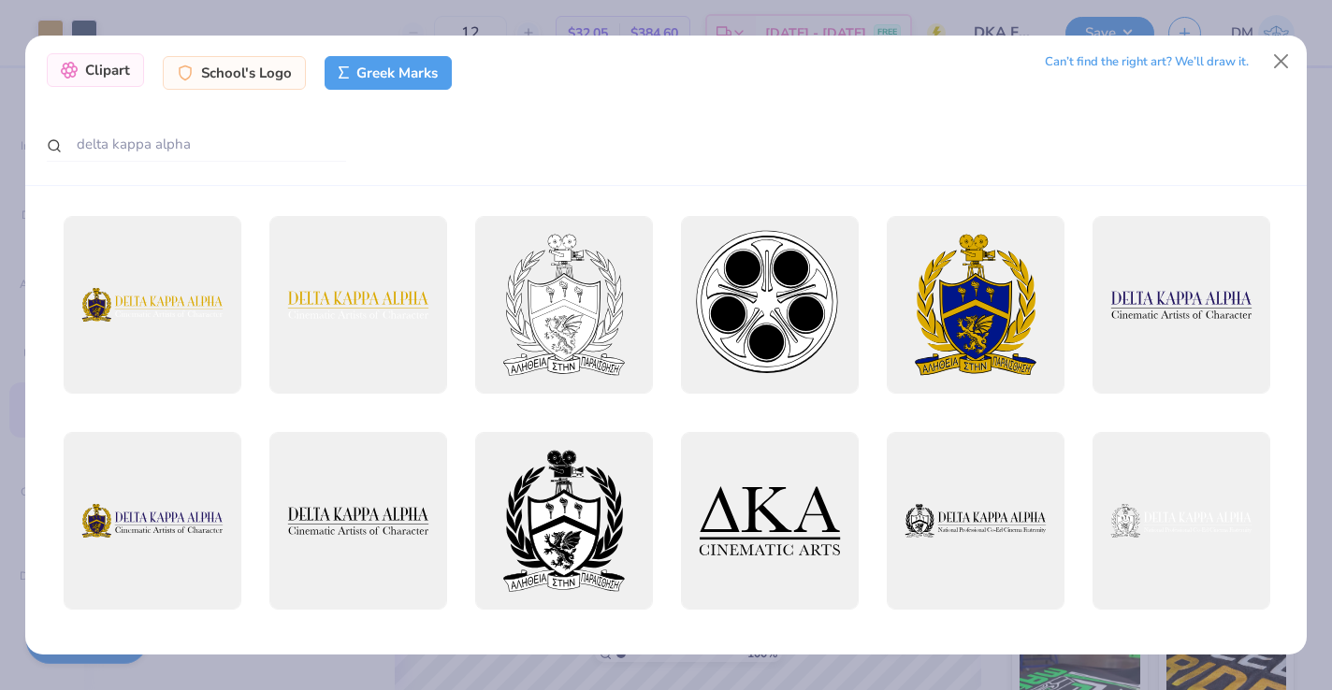
click at [114, 70] on div "Clipart" at bounding box center [95, 70] width 97 height 34
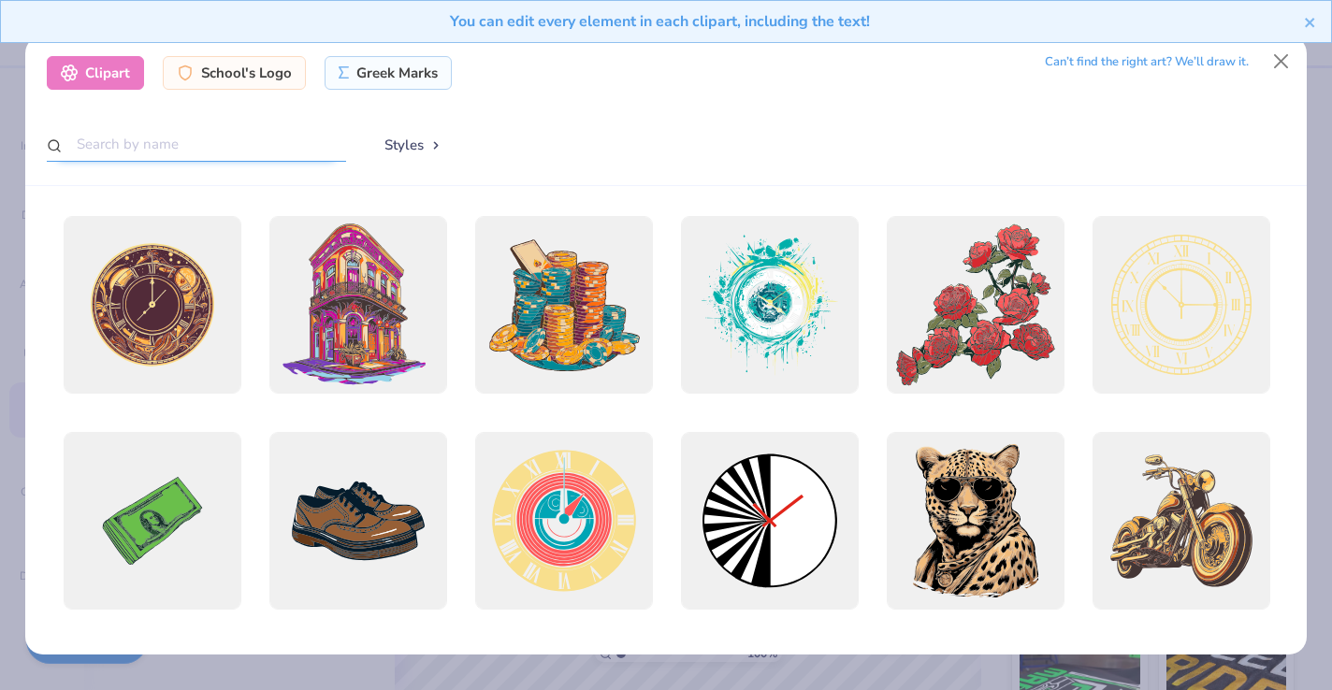
click at [153, 147] on input "text" at bounding box center [196, 144] width 299 height 35
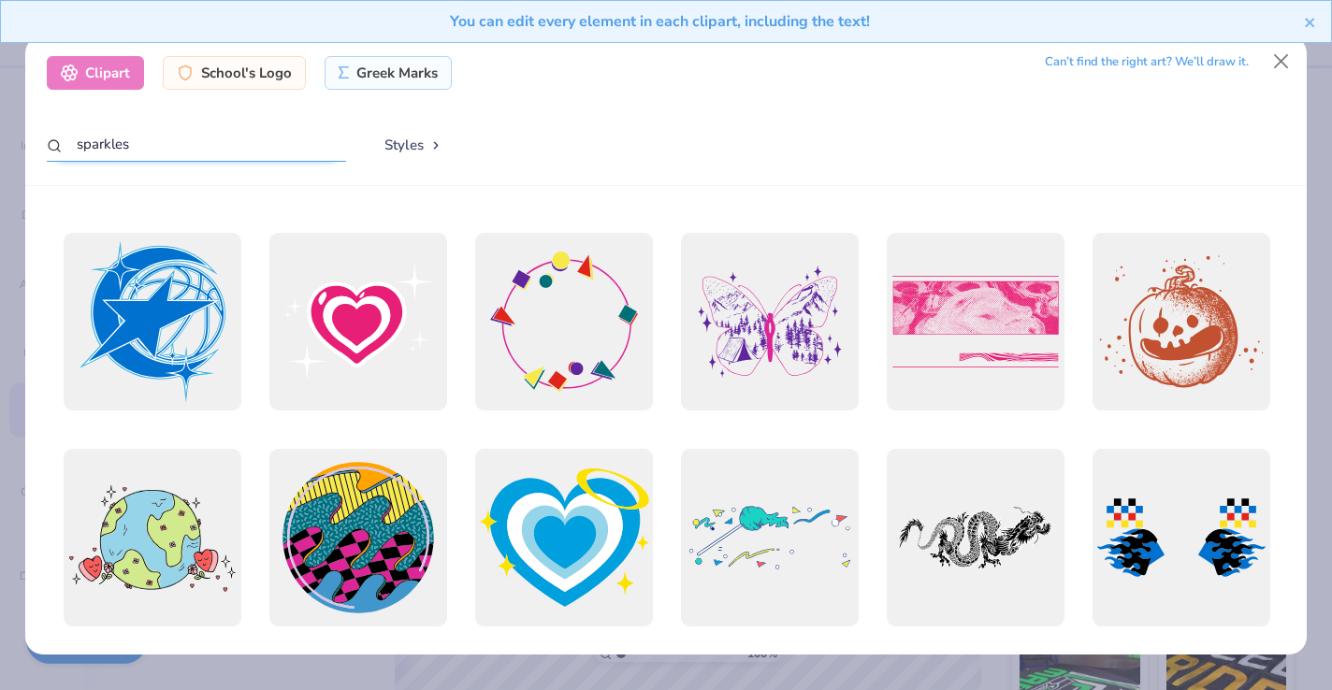
scroll to position [452, 0]
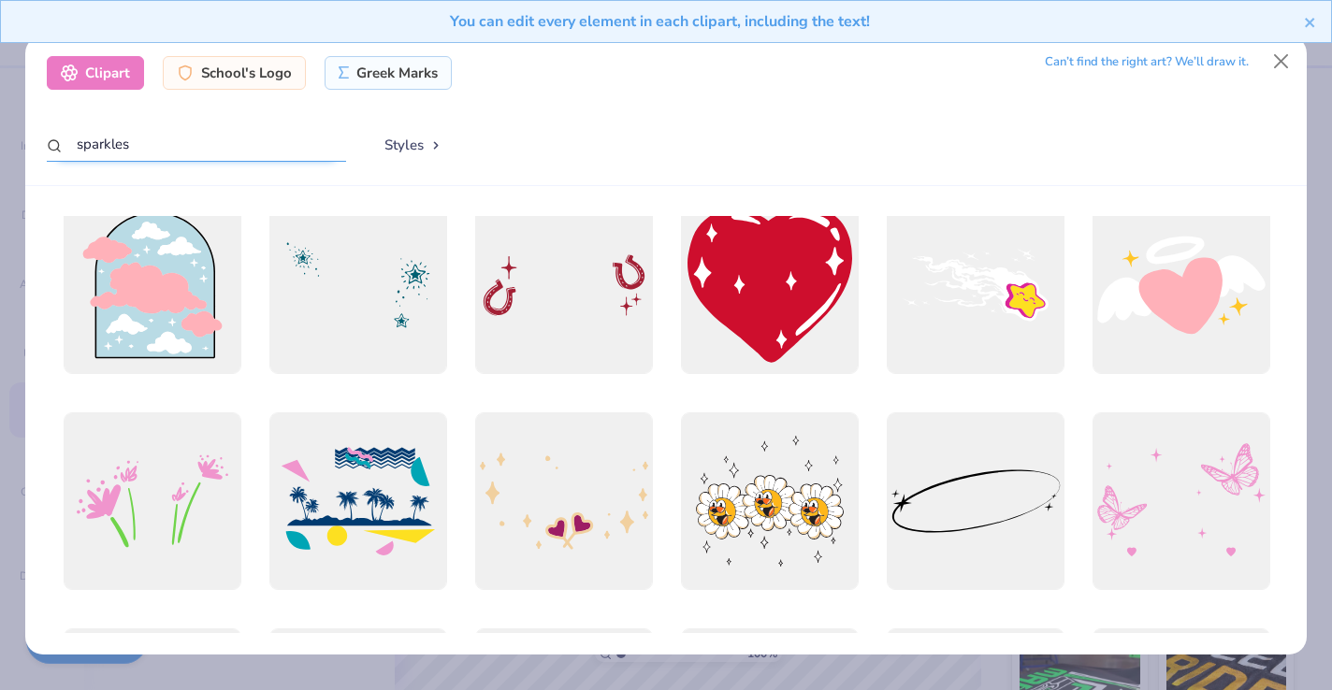
drag, startPoint x: 165, startPoint y: 151, endPoint x: 56, endPoint y: 138, distance: 109.2
click at [56, 138] on div "sparkles" at bounding box center [196, 145] width 299 height 36
type input "fantasy"
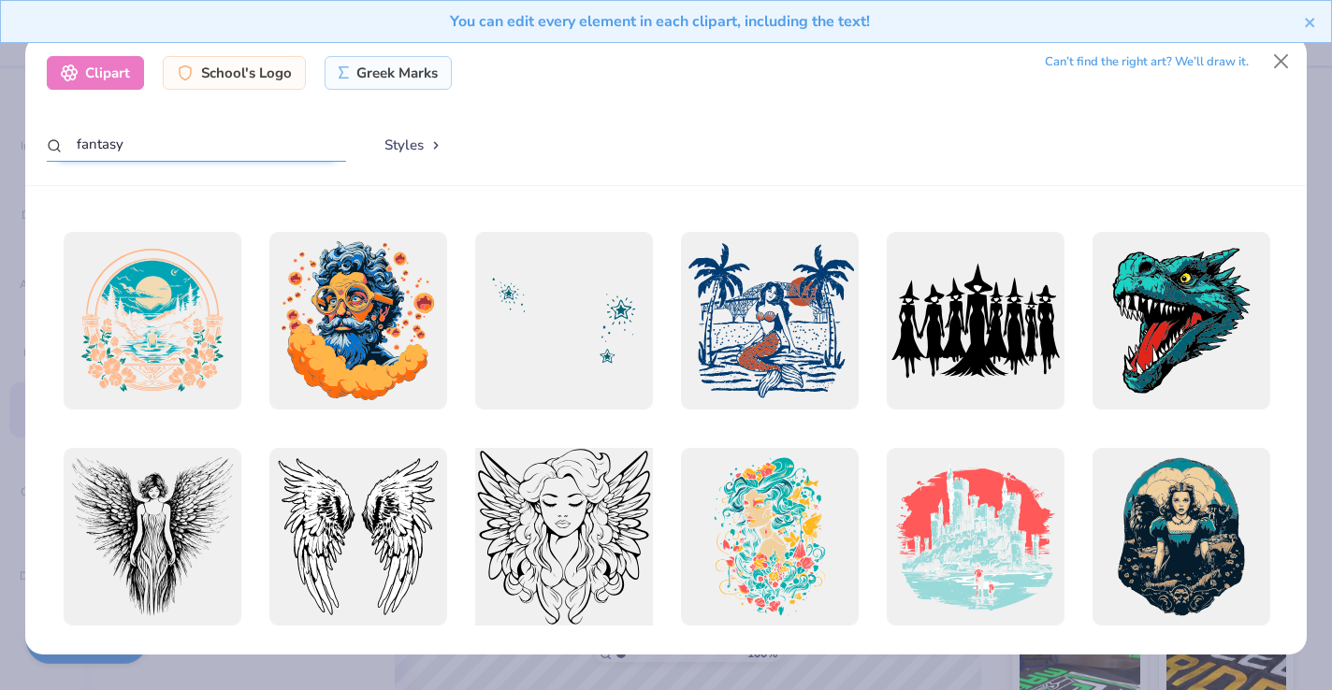
scroll to position [408, 0]
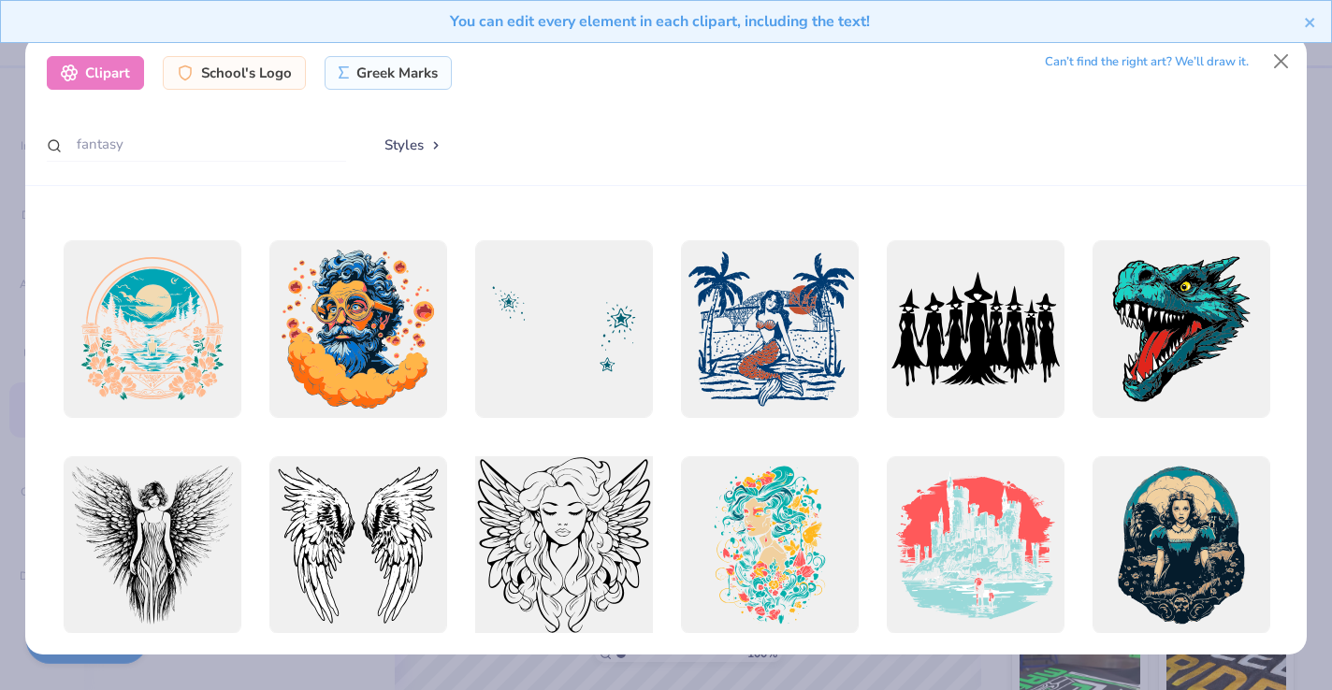
click at [575, 370] on div at bounding box center [563, 329] width 178 height 178
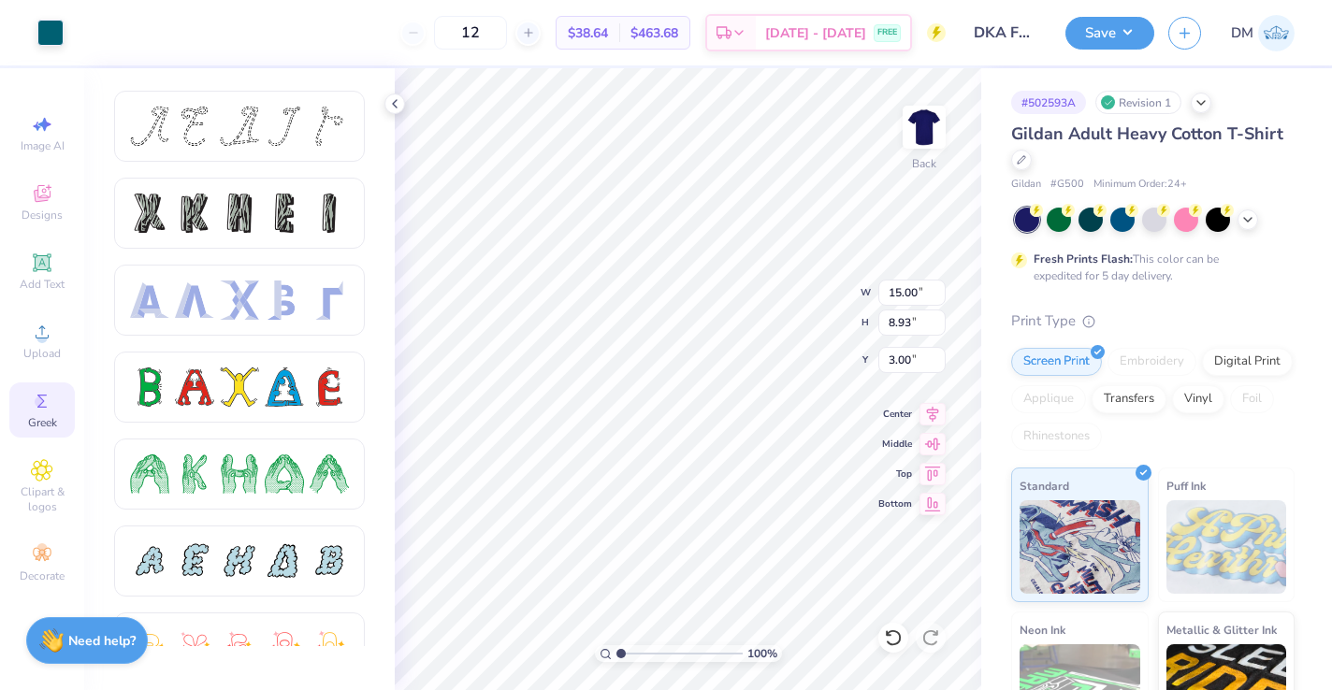
type input "13.09"
type input "7.79"
type input "3.00"
click at [41, 38] on div at bounding box center [50, 31] width 26 height 26
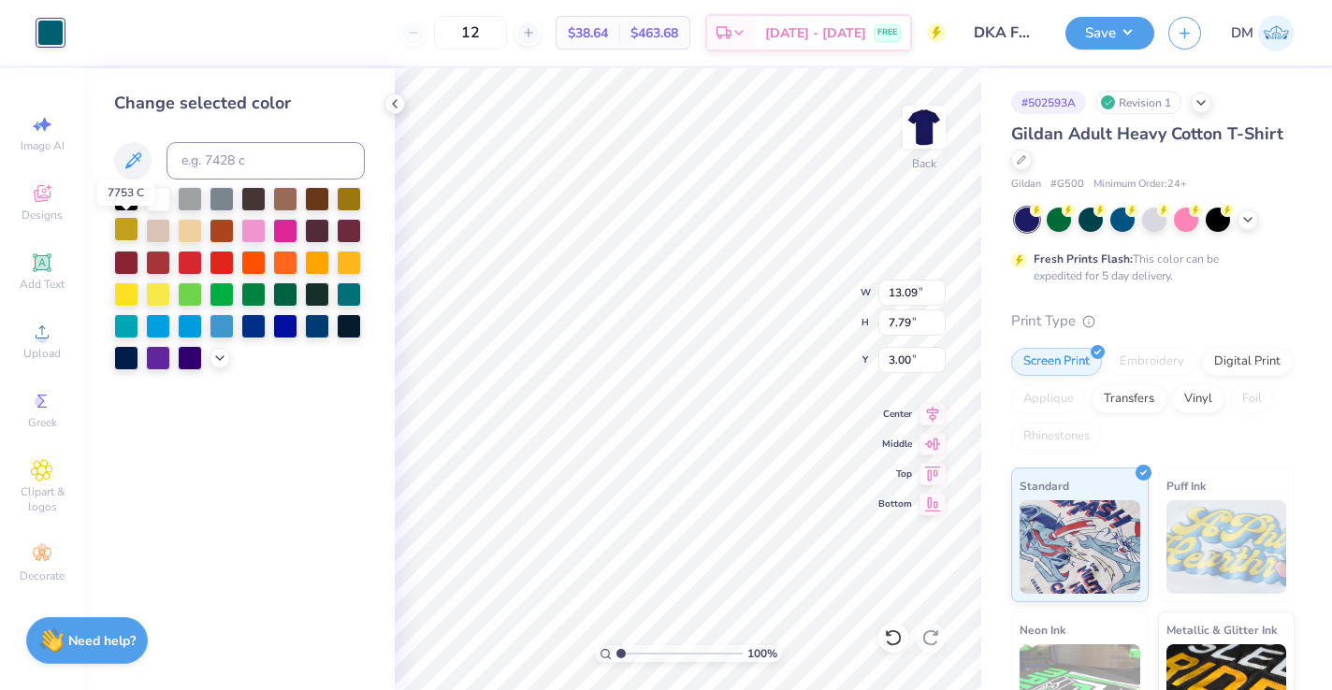
click at [131, 227] on div at bounding box center [126, 229] width 24 height 24
click at [353, 196] on div at bounding box center [349, 197] width 24 height 24
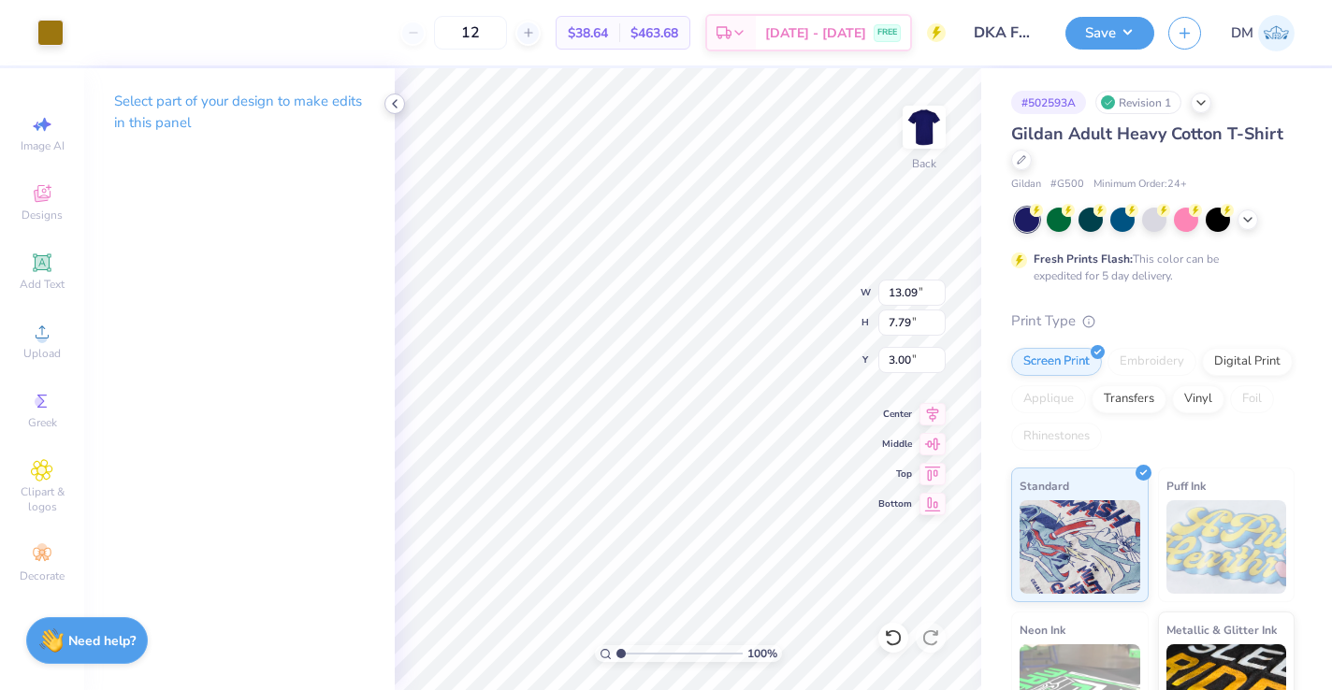
click at [398, 106] on icon at bounding box center [394, 103] width 15 height 15
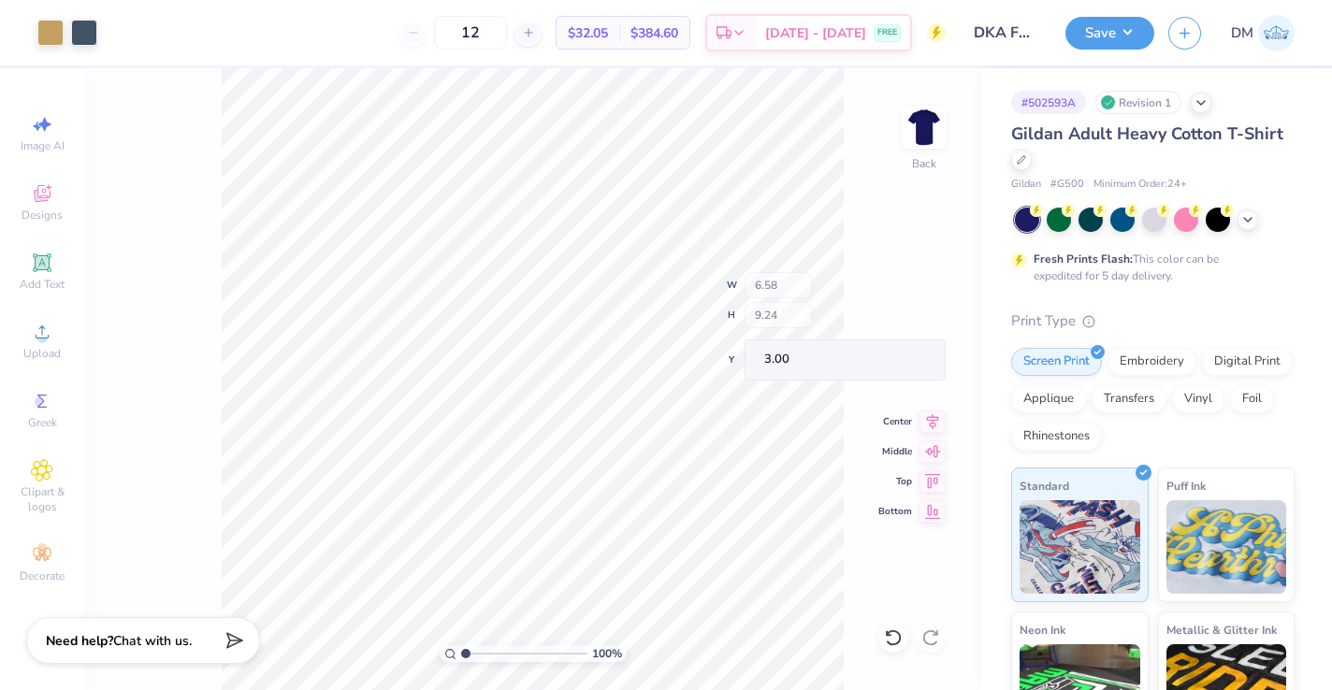
type input "3.00"
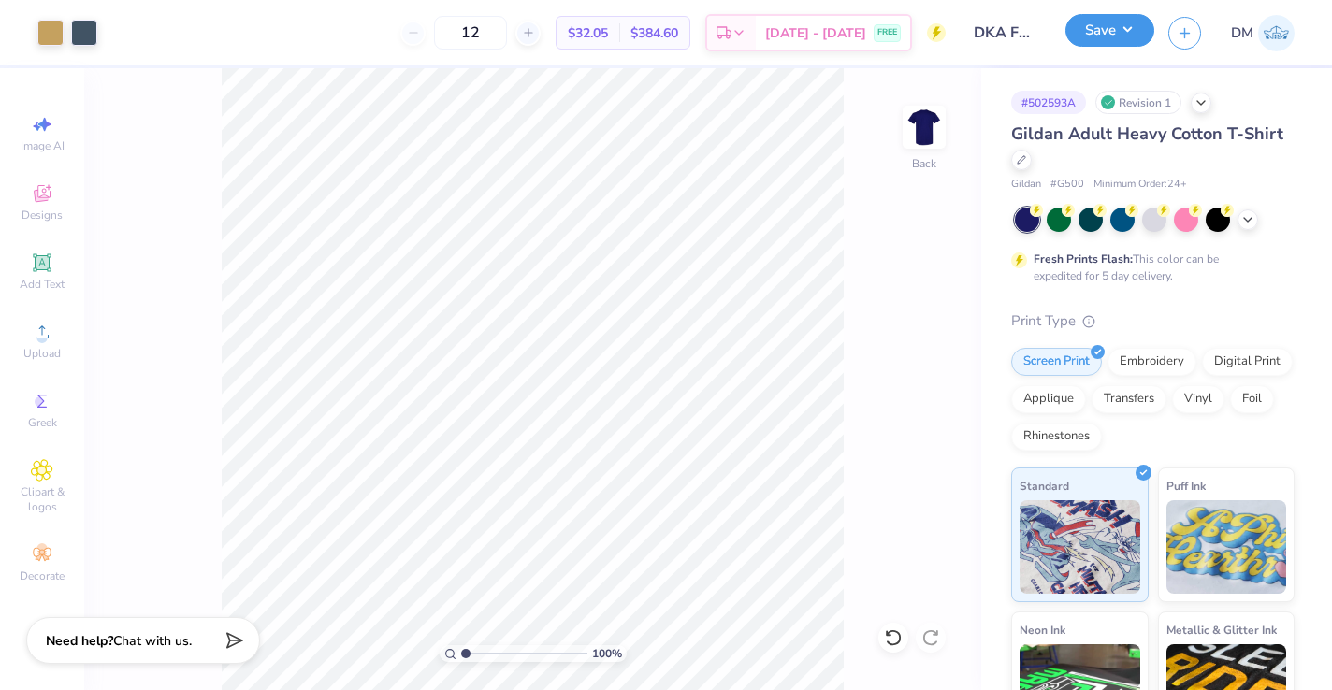
click at [1096, 36] on button "Save" at bounding box center [1109, 30] width 89 height 33
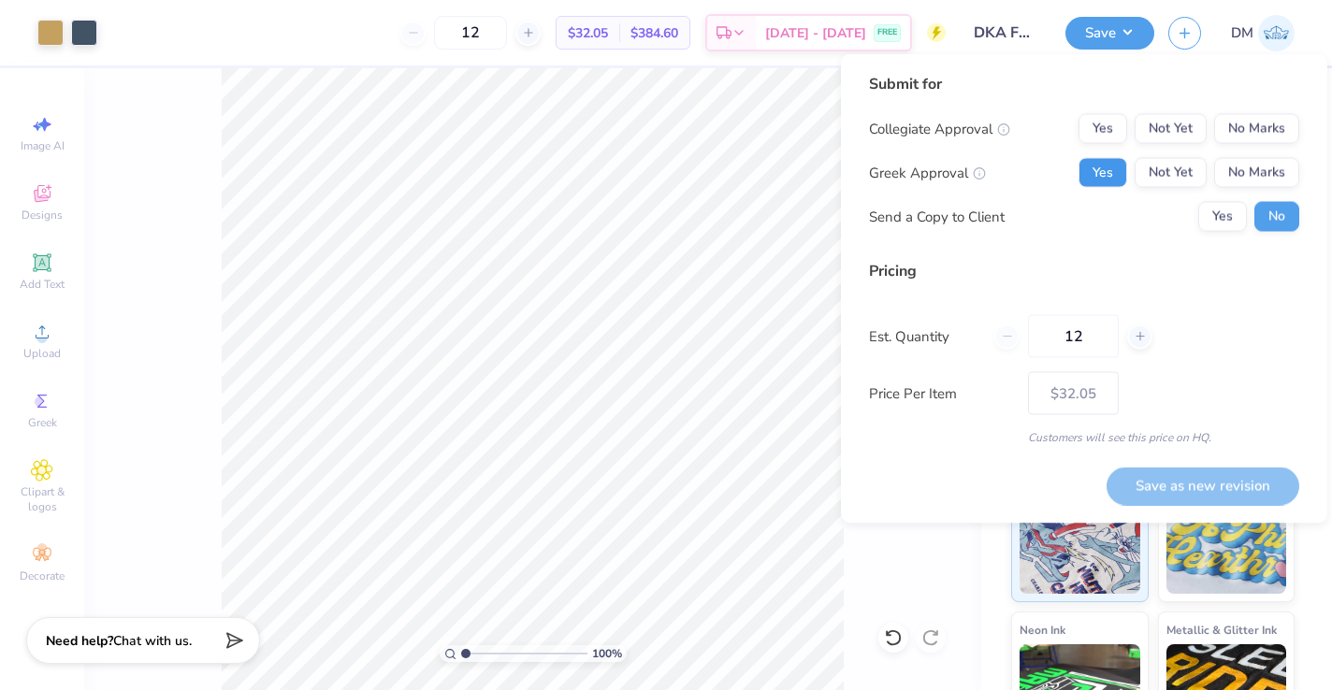
click at [1102, 182] on button "Yes" at bounding box center [1102, 173] width 49 height 30
click at [1272, 135] on button "No Marks" at bounding box center [1256, 129] width 85 height 30
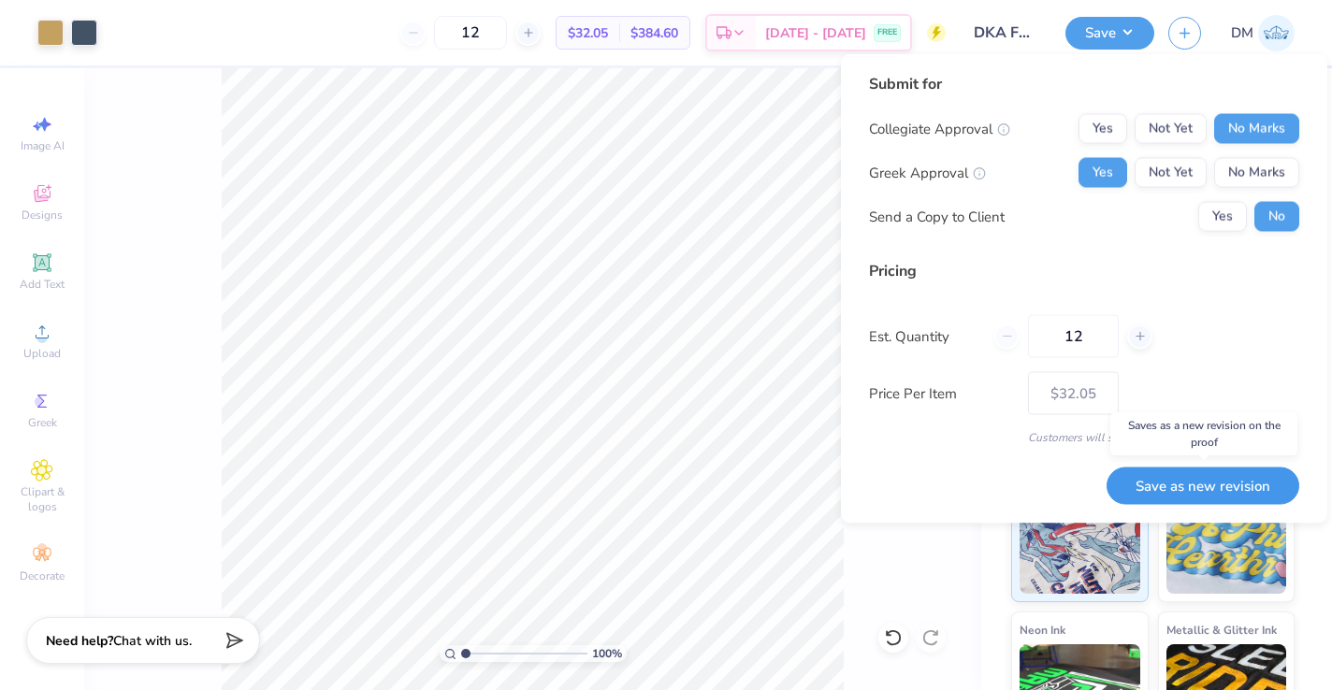
click at [1193, 484] on button "Save as new revision" at bounding box center [1202, 486] width 193 height 38
type input "$32.05"
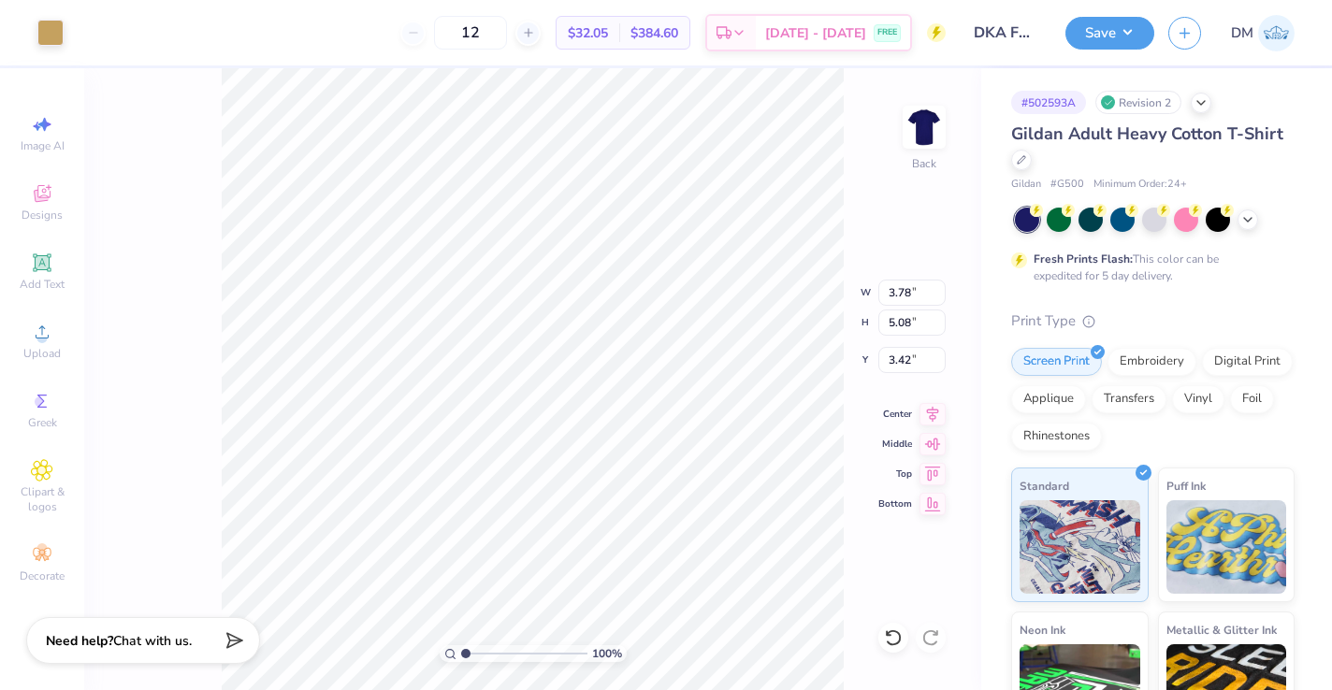
type input "3.42"
click at [51, 33] on div at bounding box center [50, 31] width 26 height 26
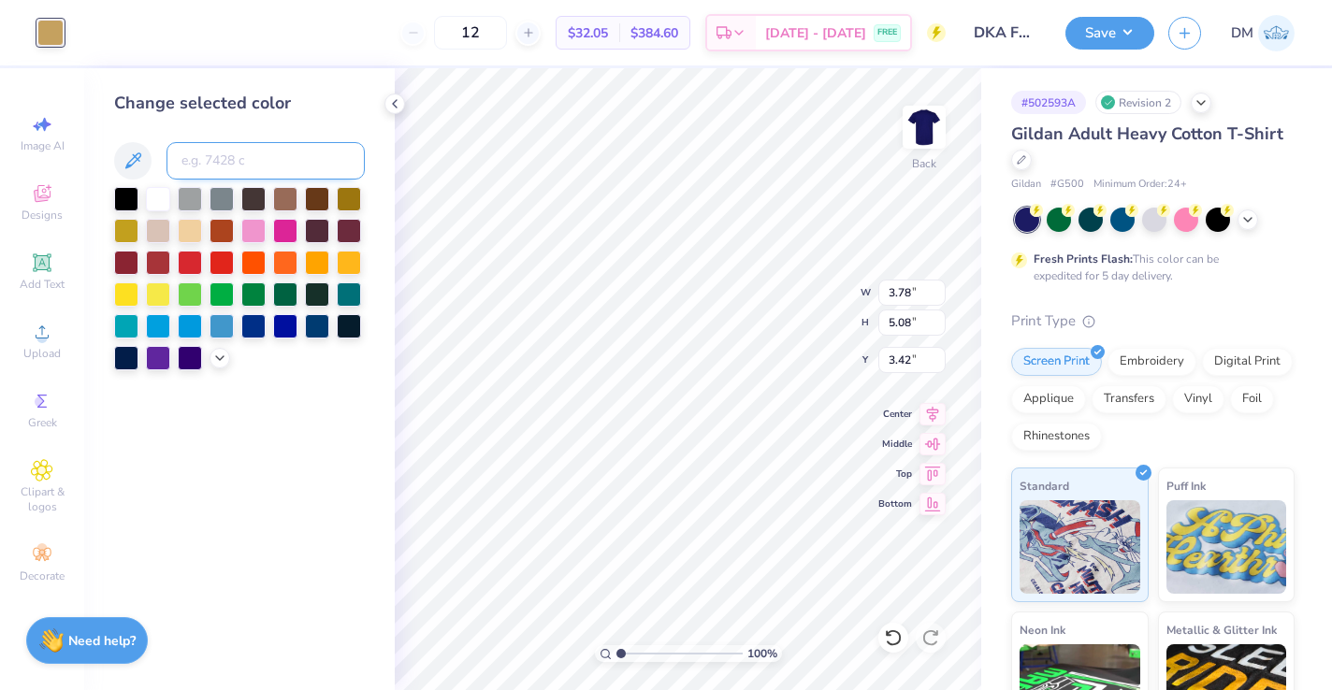
click at [187, 153] on input at bounding box center [265, 160] width 198 height 37
type input "7407"
click at [289, 326] on div at bounding box center [285, 324] width 24 height 24
click at [898, 643] on icon at bounding box center [893, 638] width 19 height 19
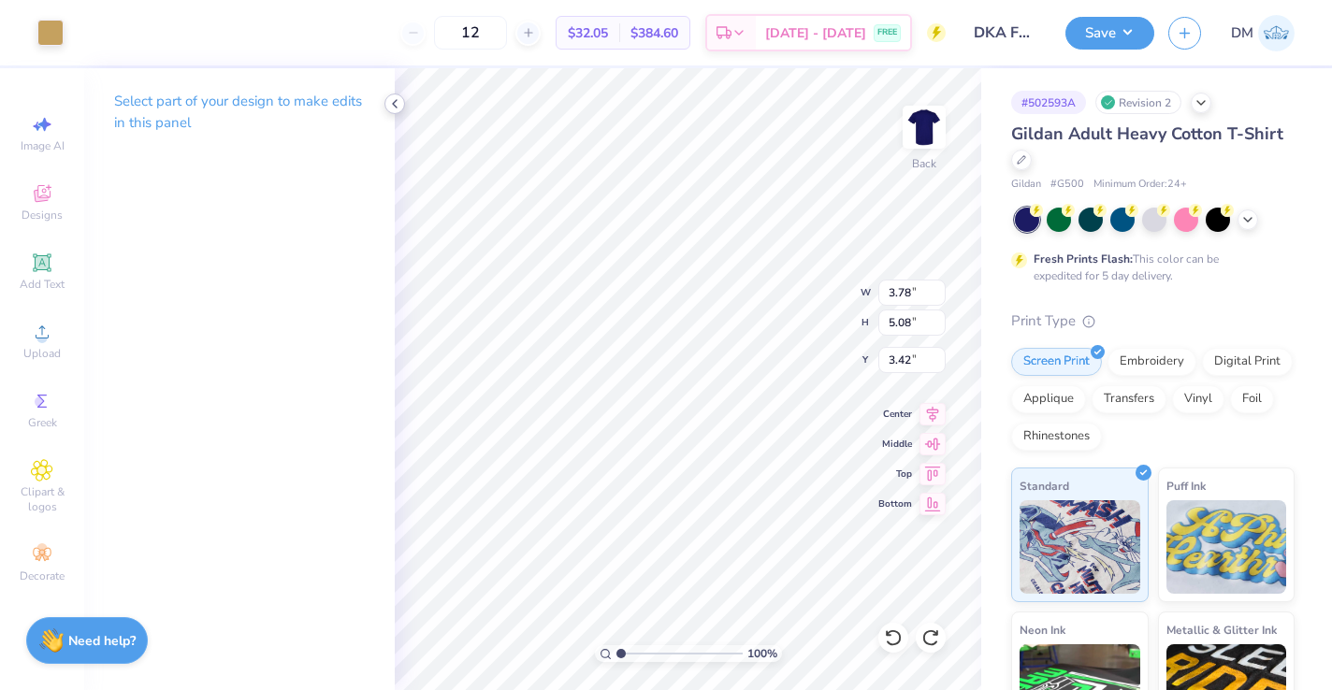
click at [389, 102] on icon at bounding box center [394, 103] width 15 height 15
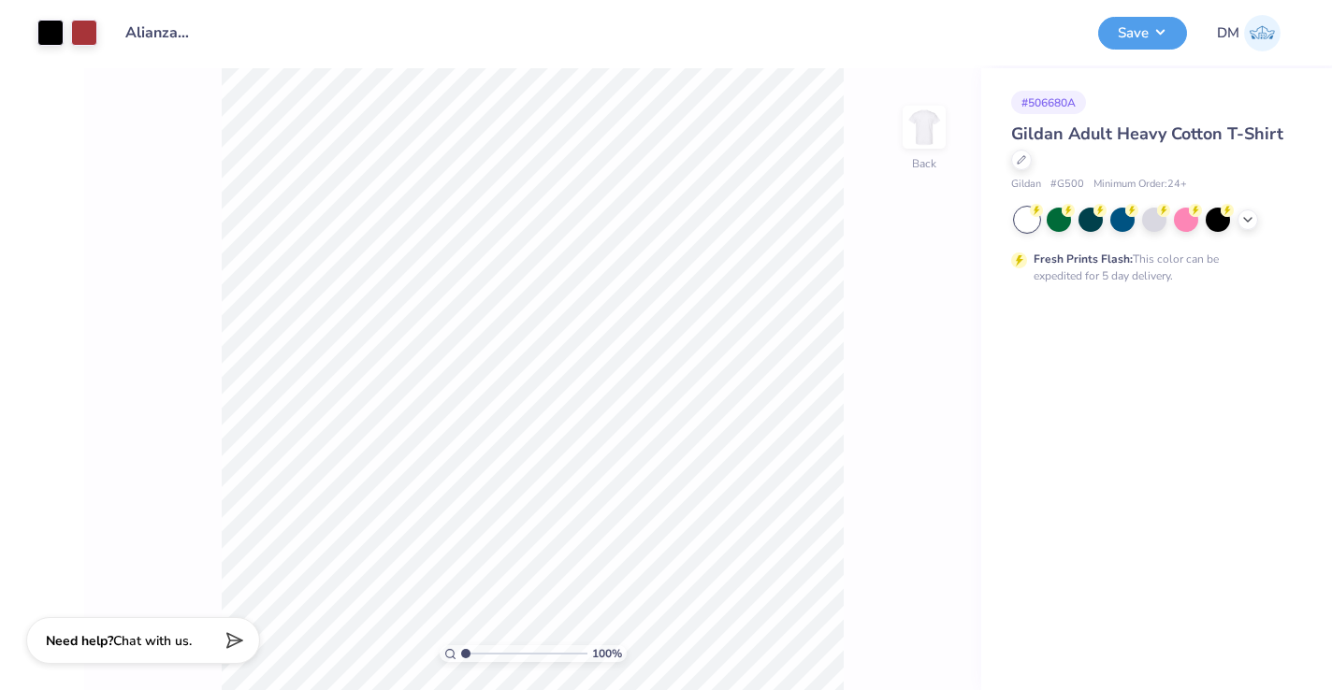
click at [1063, 101] on div "# 506680A" at bounding box center [1048, 102] width 75 height 23
click at [1068, 134] on span "Gildan Adult Heavy Cotton T-Shirt" at bounding box center [1147, 134] width 272 height 22
click at [155, 39] on input "Alianza General Merch Fall 2025" at bounding box center [157, 32] width 92 height 37
click at [52, 36] on div at bounding box center [50, 31] width 26 height 26
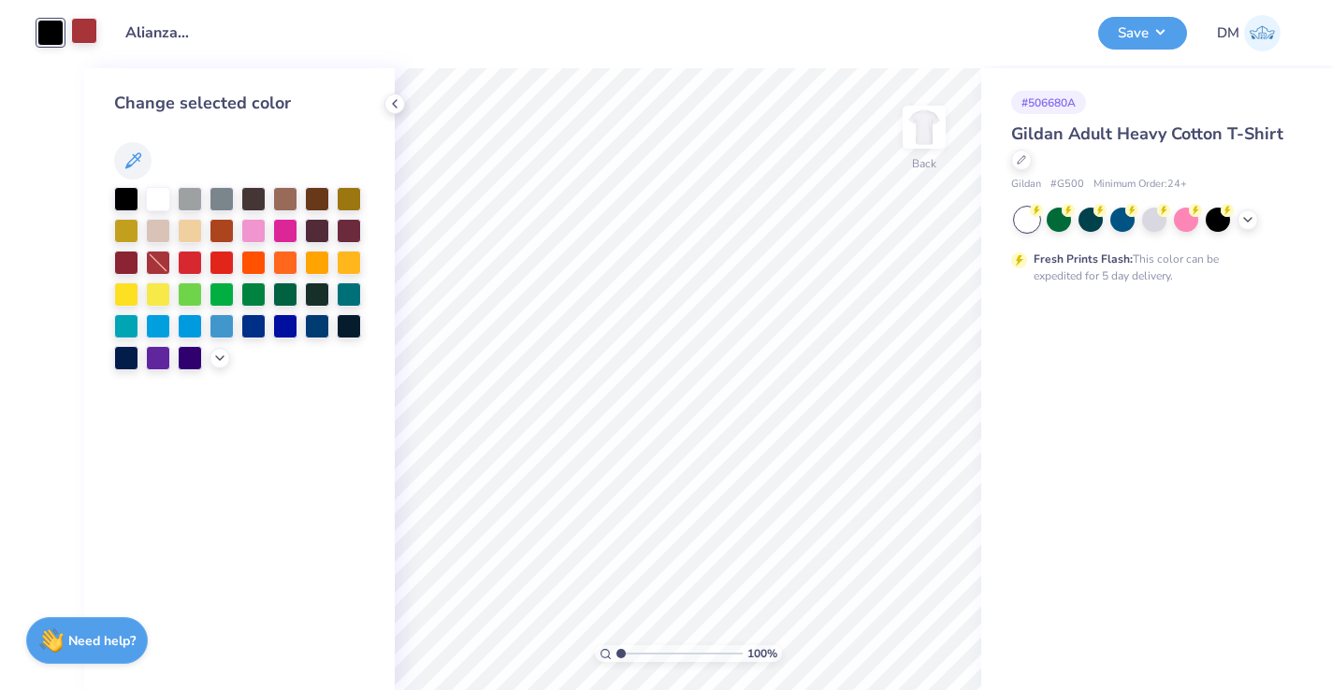
click at [80, 39] on div at bounding box center [84, 31] width 26 height 26
click at [396, 104] on icon at bounding box center [394, 103] width 15 height 15
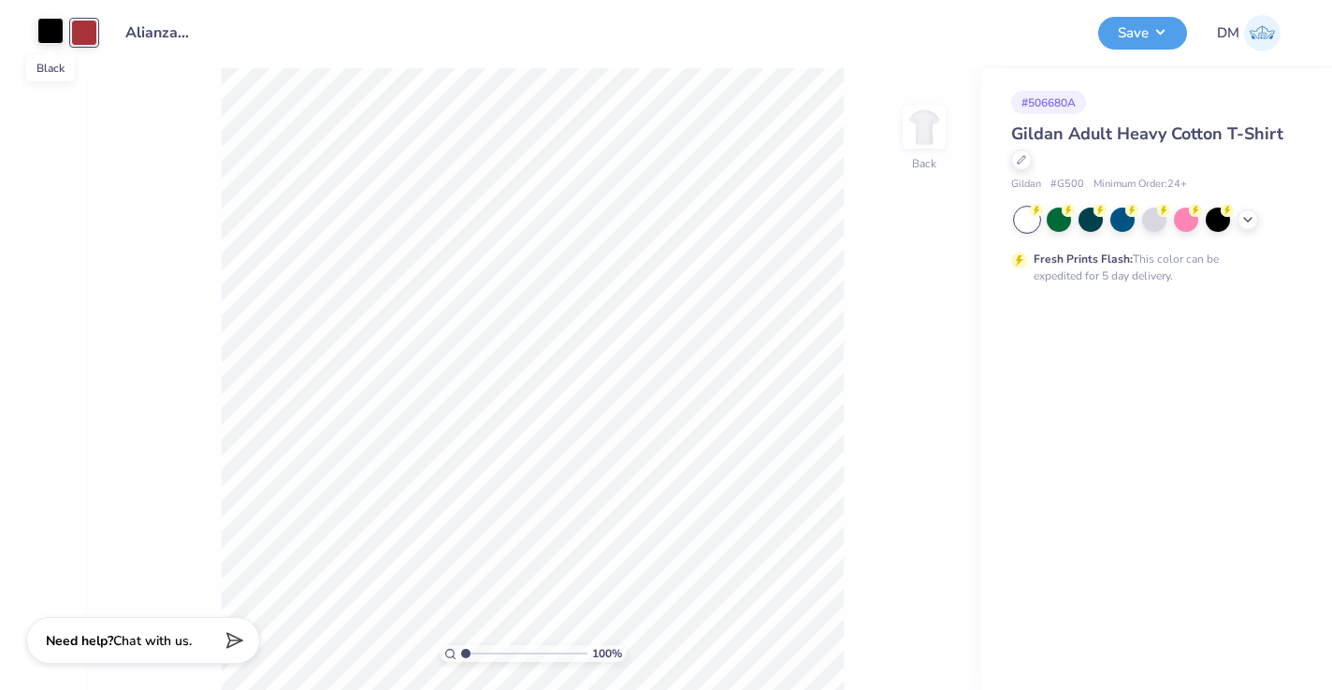
click at [47, 38] on div at bounding box center [50, 31] width 26 height 26
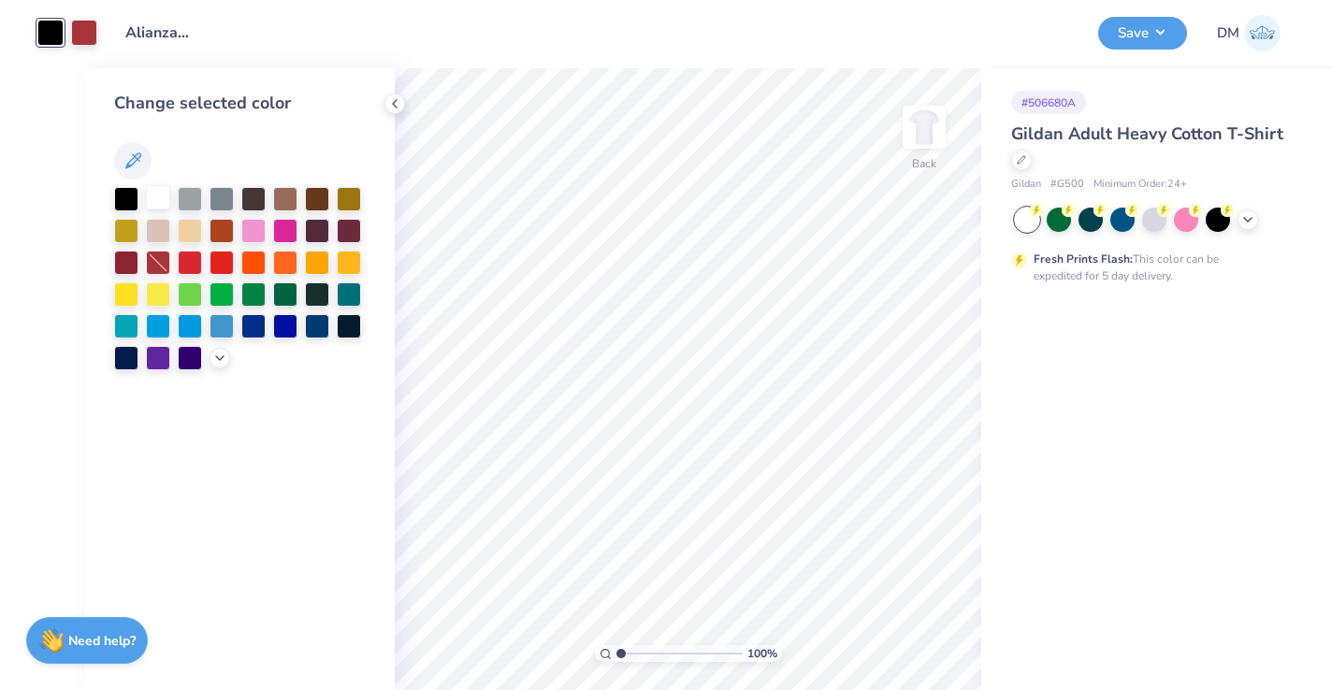
click at [161, 201] on div at bounding box center [158, 197] width 24 height 24
click at [87, 23] on div at bounding box center [84, 31] width 26 height 26
click at [1221, 214] on div at bounding box center [1218, 218] width 24 height 24
click at [392, 99] on icon at bounding box center [394, 103] width 15 height 15
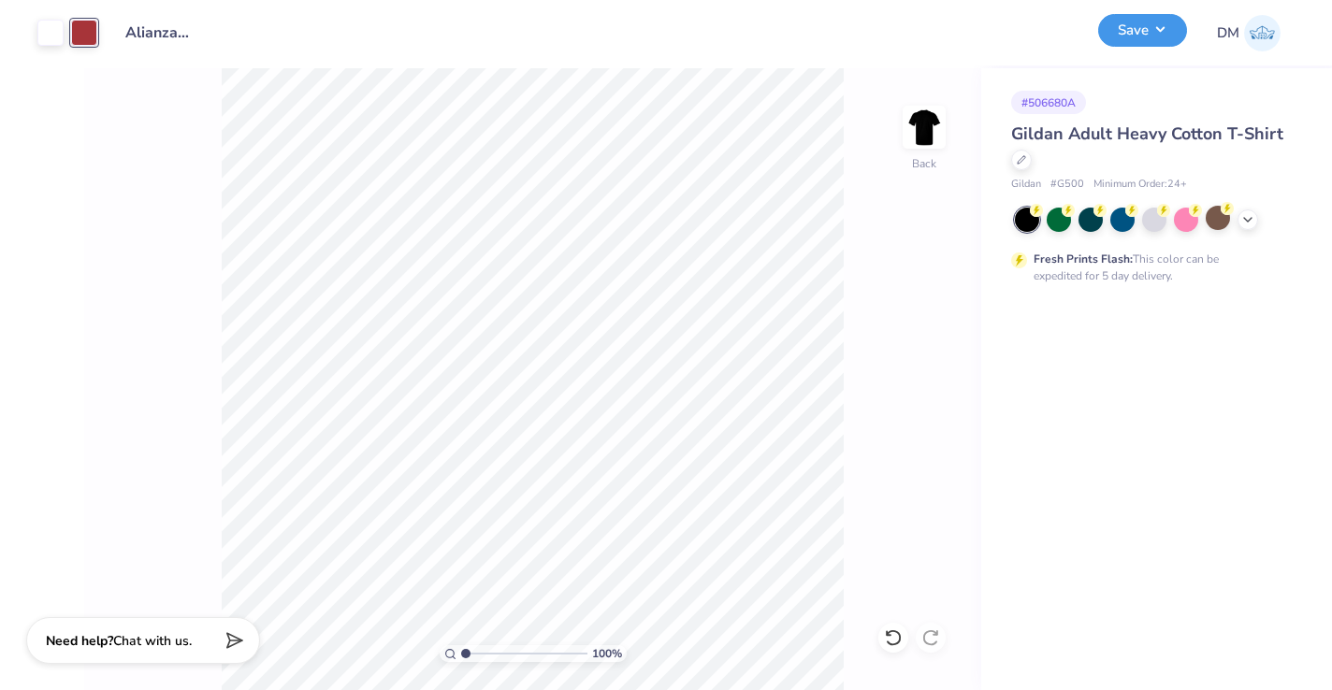
click at [1134, 35] on button "Save" at bounding box center [1142, 30] width 89 height 33
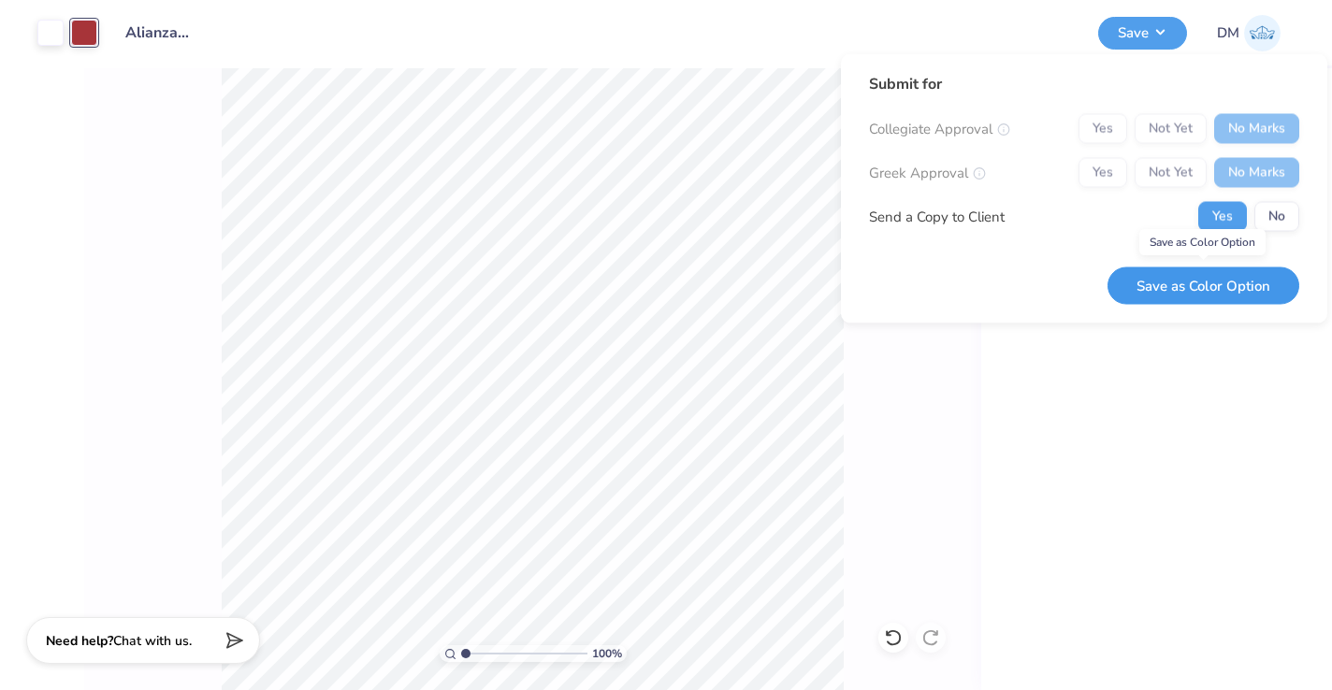
click at [1183, 285] on button "Save as Color Option" at bounding box center [1203, 286] width 192 height 38
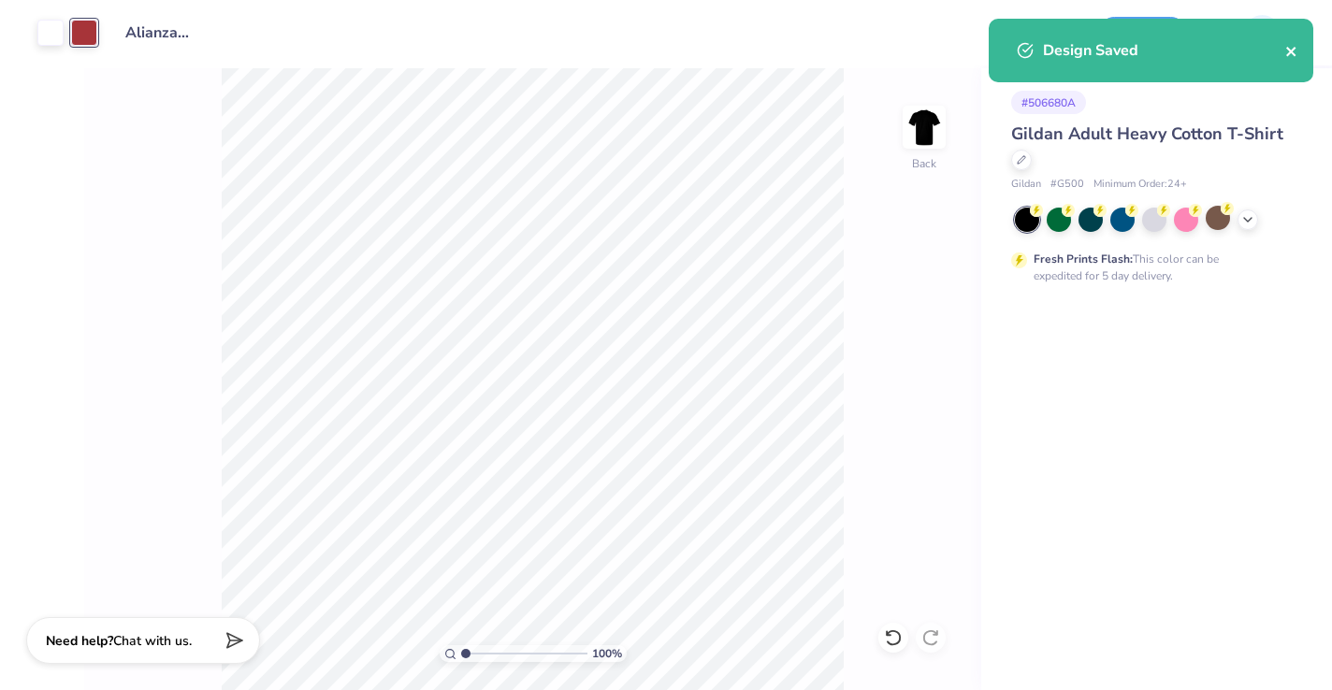
click at [1286, 49] on icon "close" at bounding box center [1291, 51] width 13 height 15
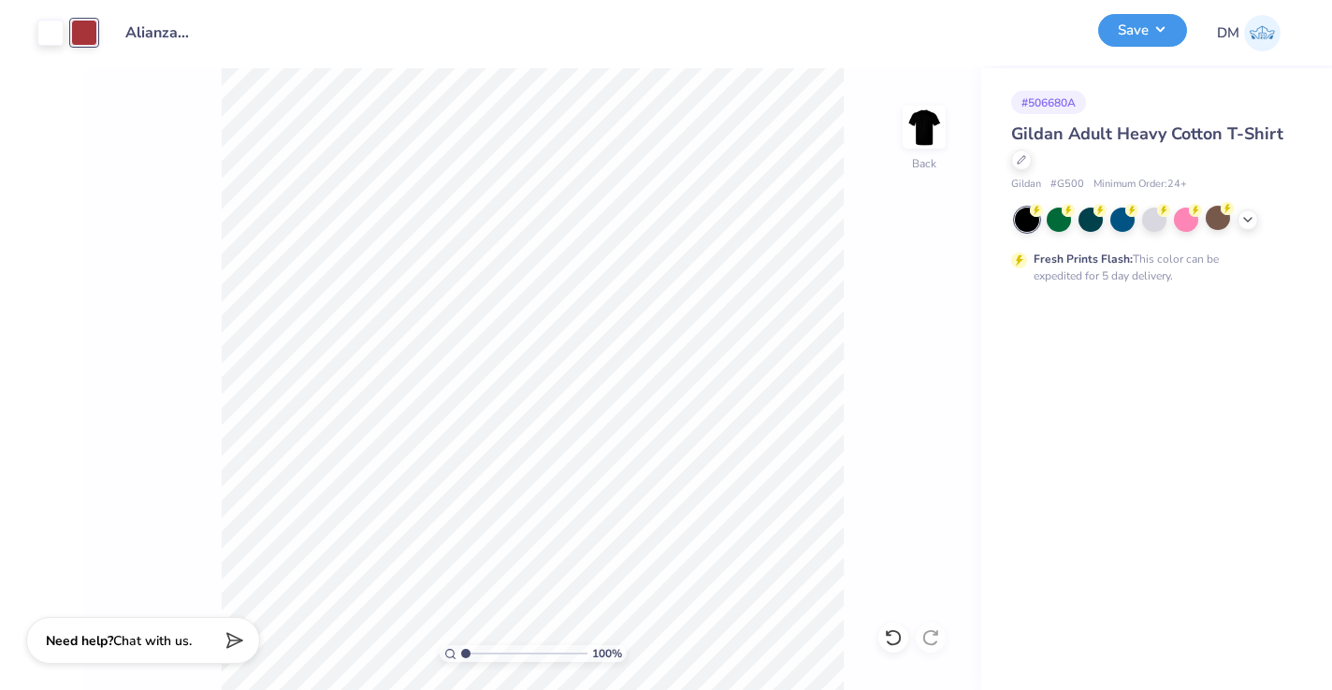
click at [1161, 28] on button "Save" at bounding box center [1142, 30] width 89 height 33
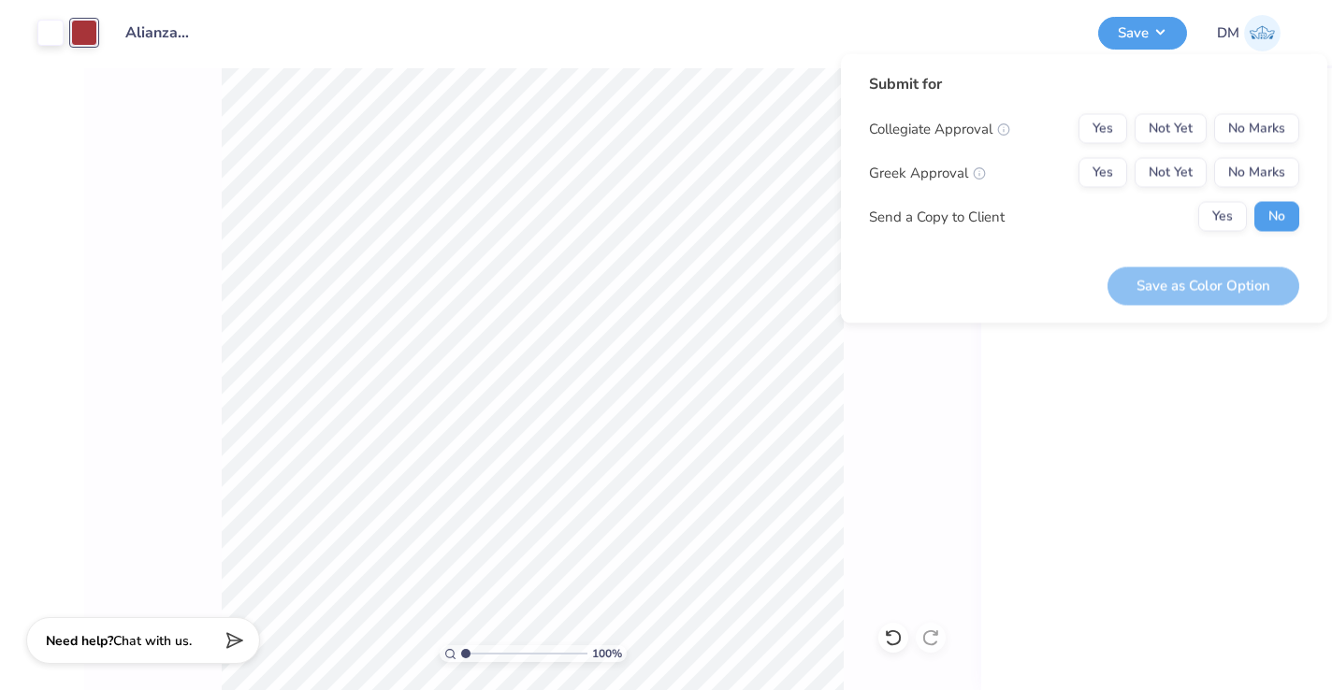
click at [1102, 418] on div "# 506680A Gildan Adult Heavy Cotton T-Shirt Gildan # G500 Minimum Order: 24 + F…" at bounding box center [1156, 379] width 351 height 622
